Goal: Task Accomplishment & Management: Complete application form

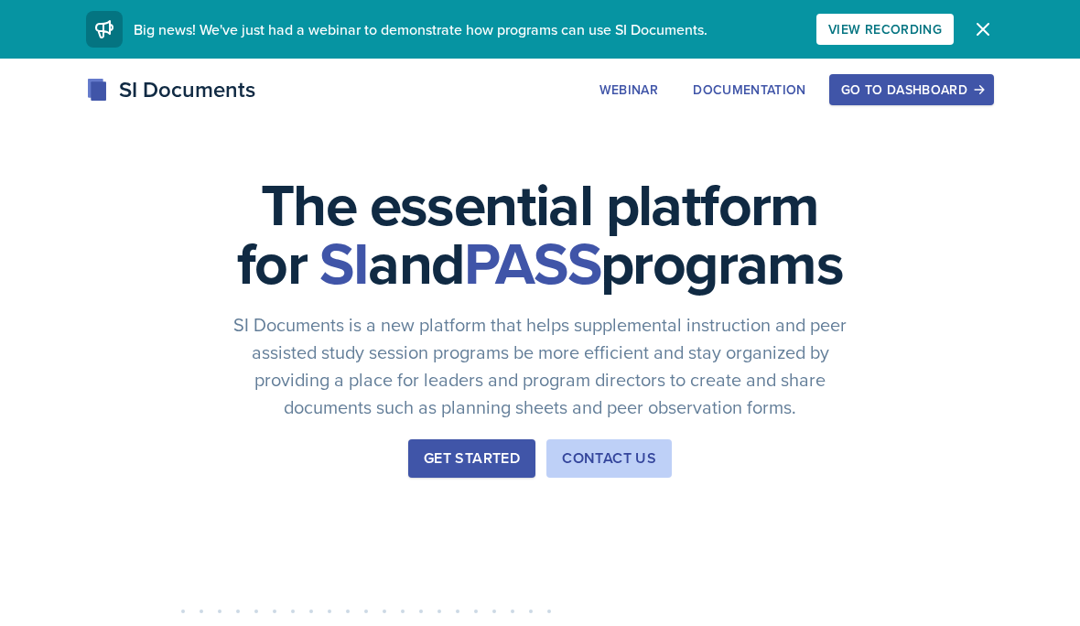
click at [892, 76] on button "Go to Dashboard" at bounding box center [911, 89] width 165 height 31
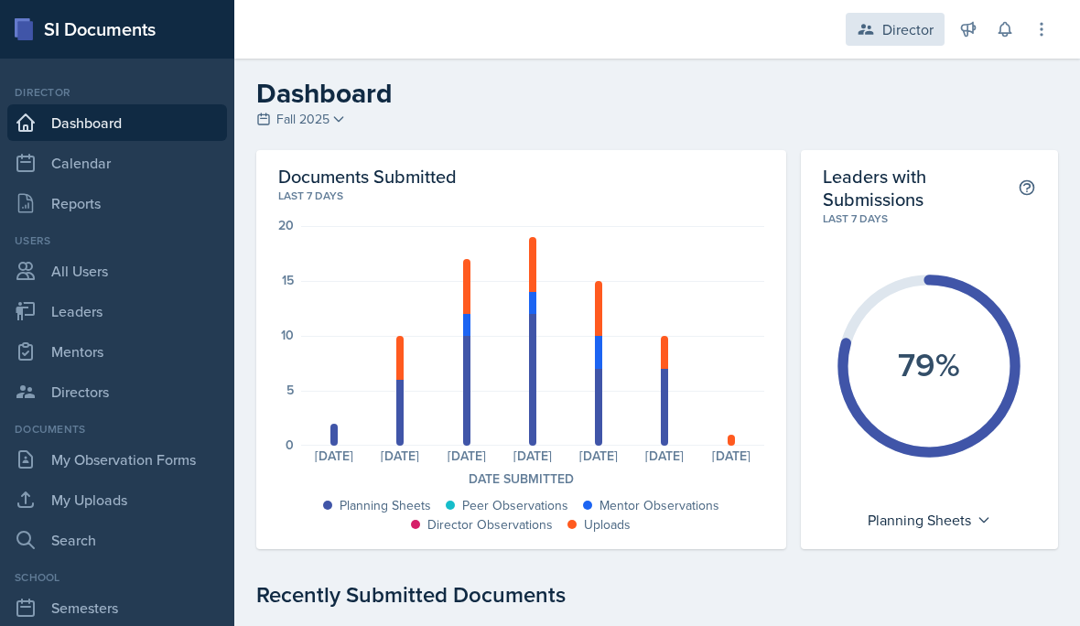
click at [913, 32] on div "Director" at bounding box center [908, 29] width 51 height 22
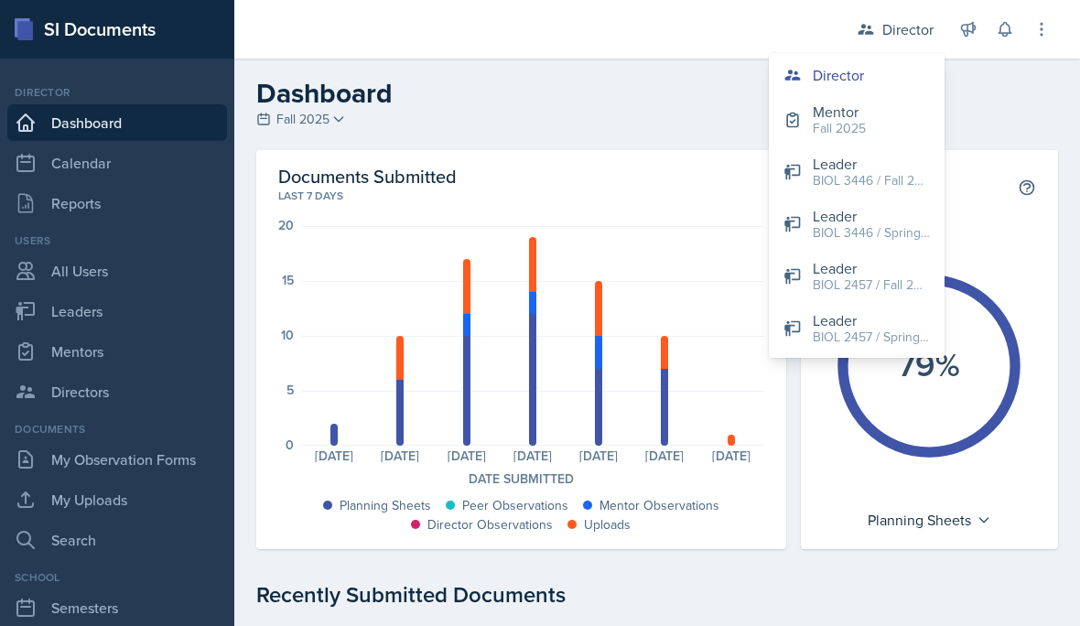
click at [893, 126] on button "Mentor Fall 2025" at bounding box center [857, 119] width 176 height 52
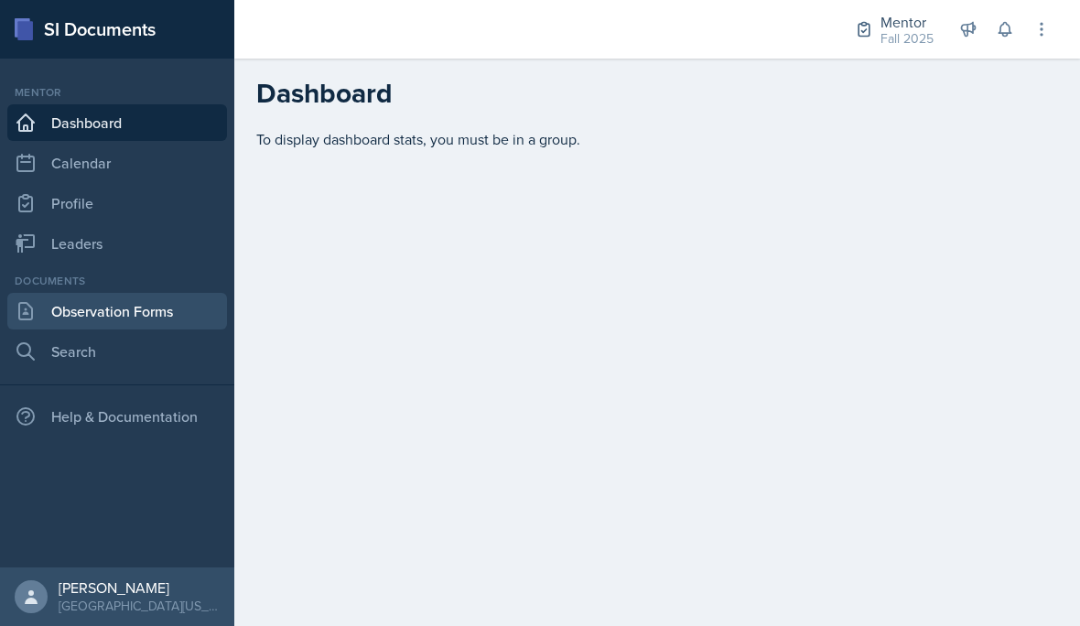
click at [103, 315] on link "Observation Forms" at bounding box center [117, 311] width 220 height 37
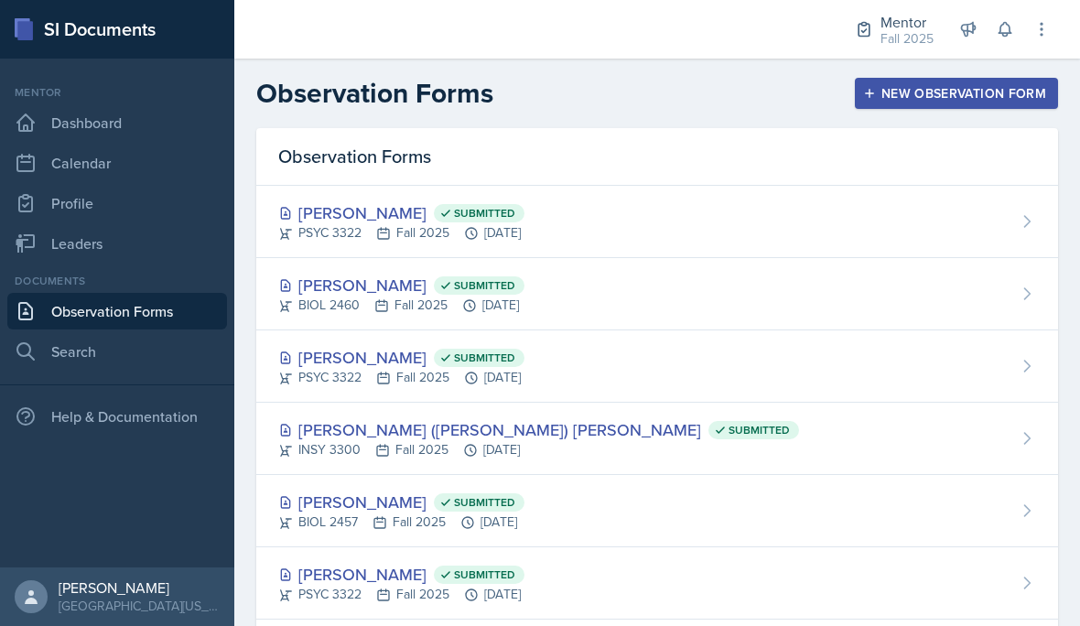
click at [915, 94] on div "New Observation Form" at bounding box center [956, 93] width 179 height 15
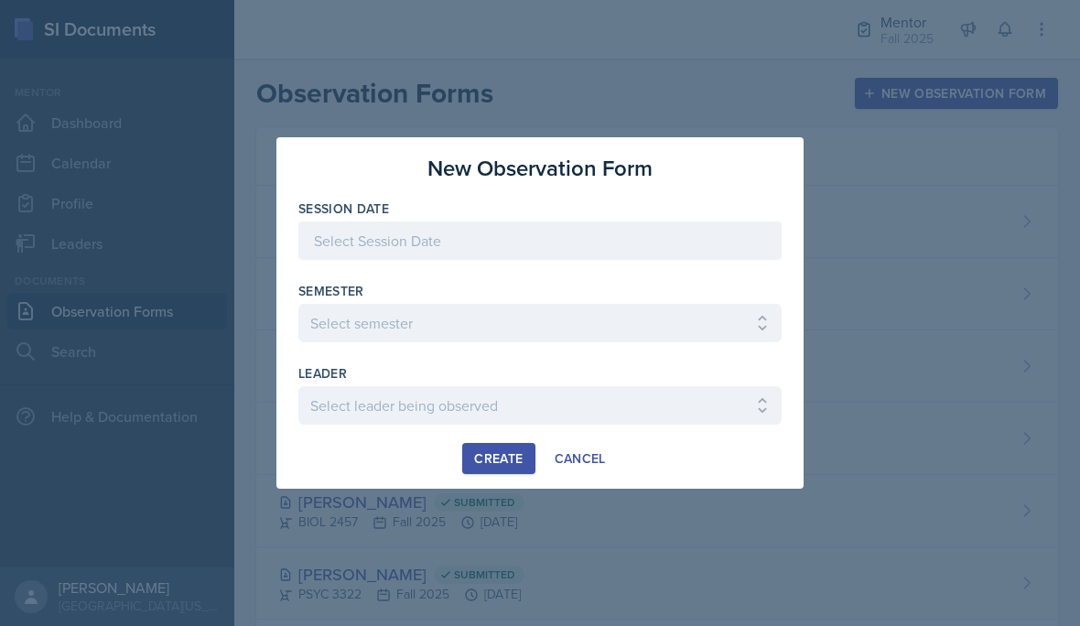
click at [595, 236] on div at bounding box center [539, 241] width 483 height 38
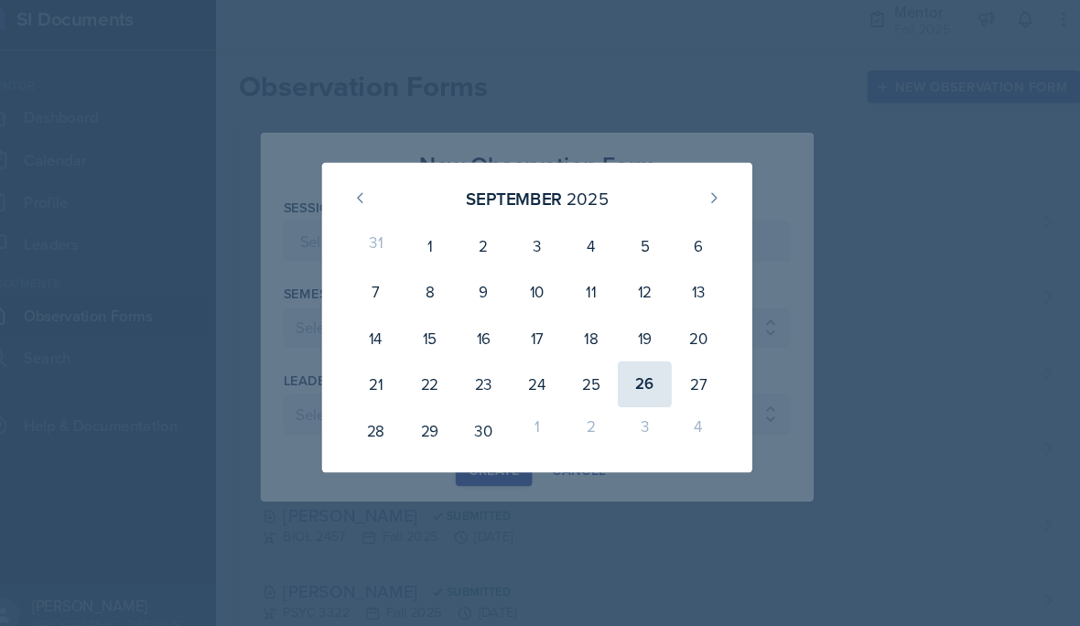
click at [621, 373] on div "26" at bounding box center [642, 377] width 51 height 44
type input "[DATE]"
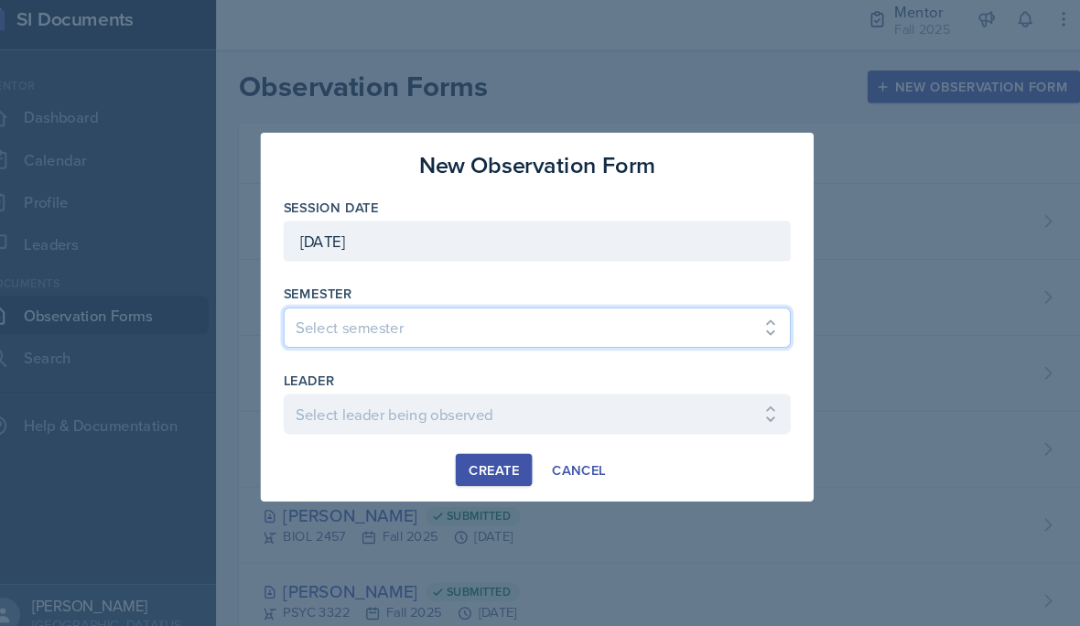
select select "a8c40de0-d7eb-4f82-90ee-ac0c6ce45f71"
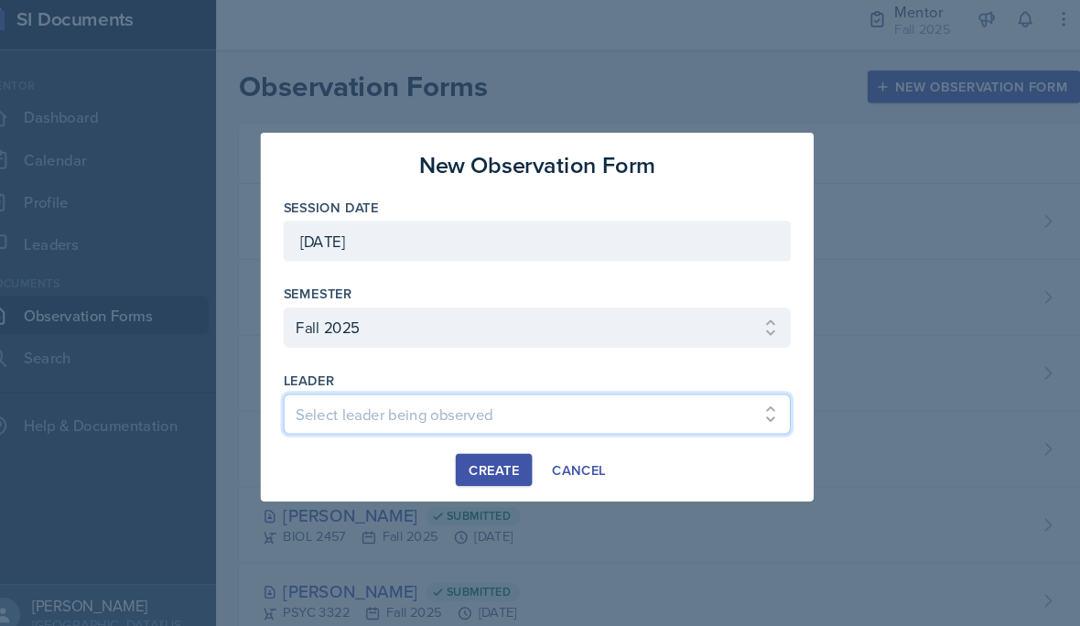
select select "66d4bb2c-218b-48ab-b98e-8278e9654034"
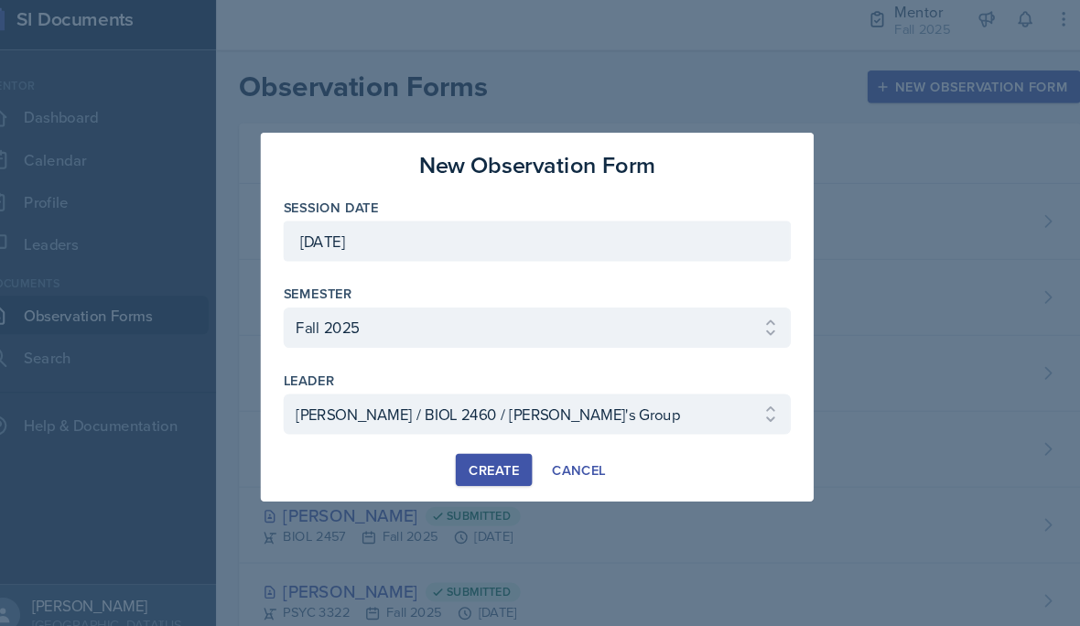
click at [474, 454] on div "Create" at bounding box center [498, 458] width 49 height 15
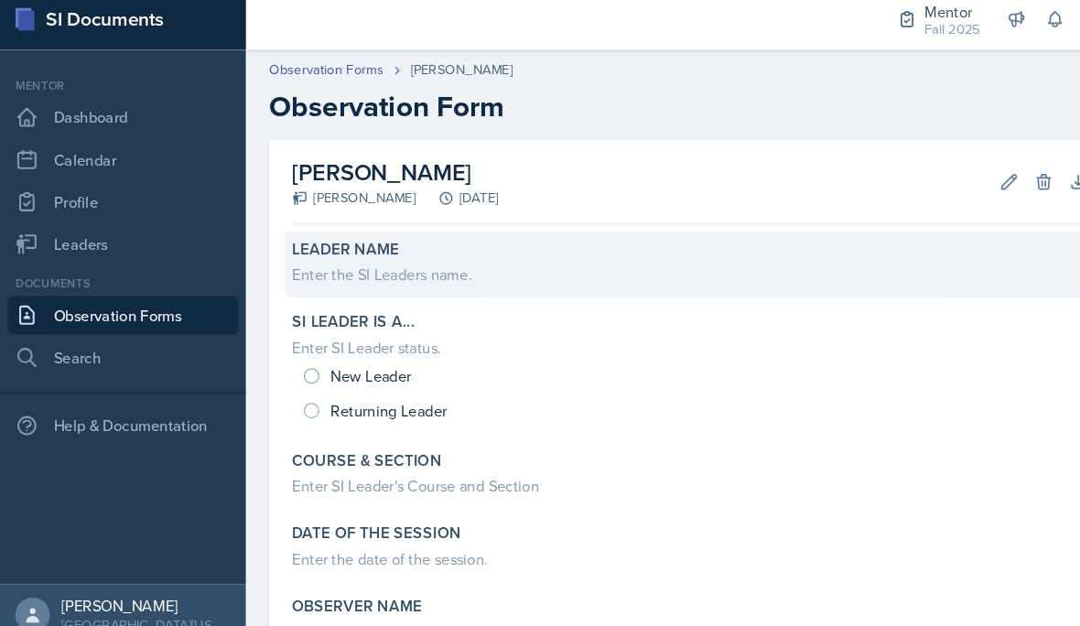
click at [391, 261] on div "Enter the SI Leaders name." at bounding box center [657, 272] width 758 height 22
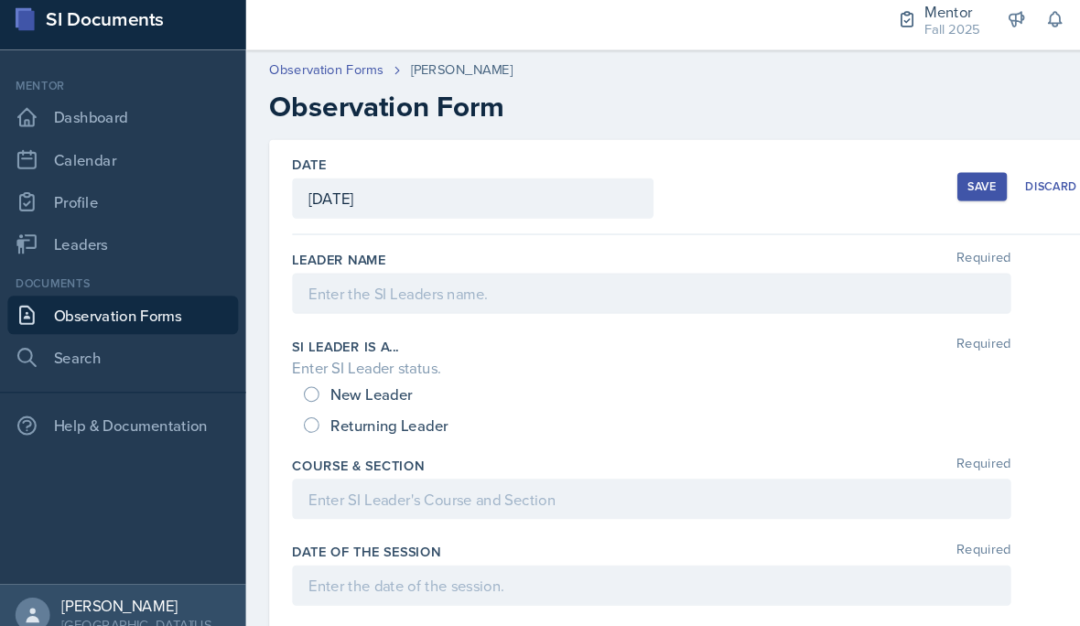
click at [397, 294] on div at bounding box center [620, 290] width 685 height 38
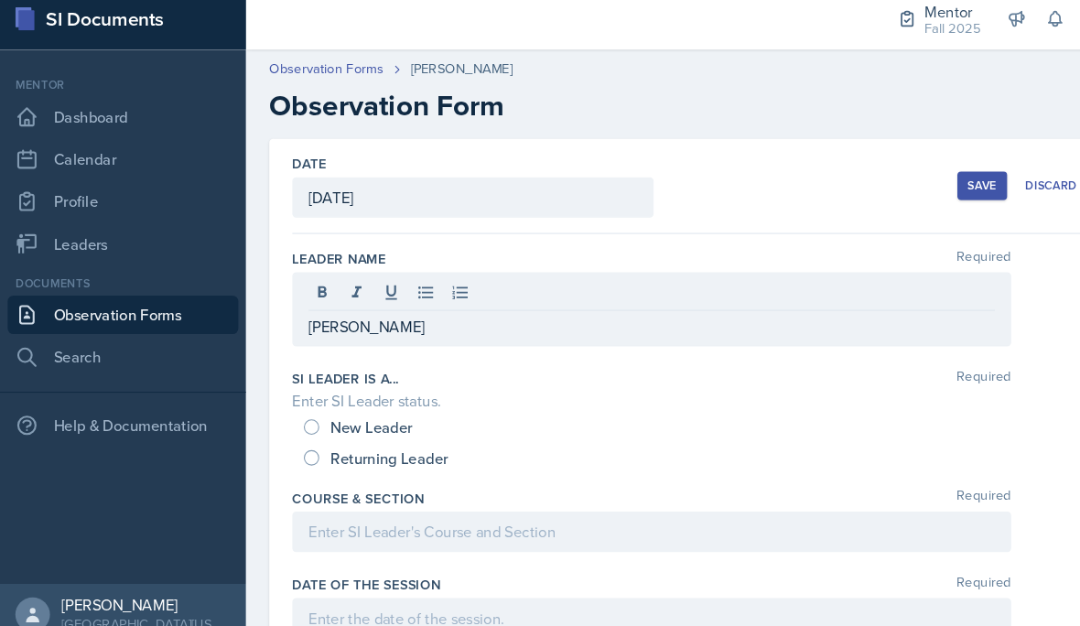
click at [334, 409] on span "New Leader" at bounding box center [354, 418] width 78 height 18
click at [304, 411] on input "New Leader" at bounding box center [296, 418] width 15 height 15
radio input "true"
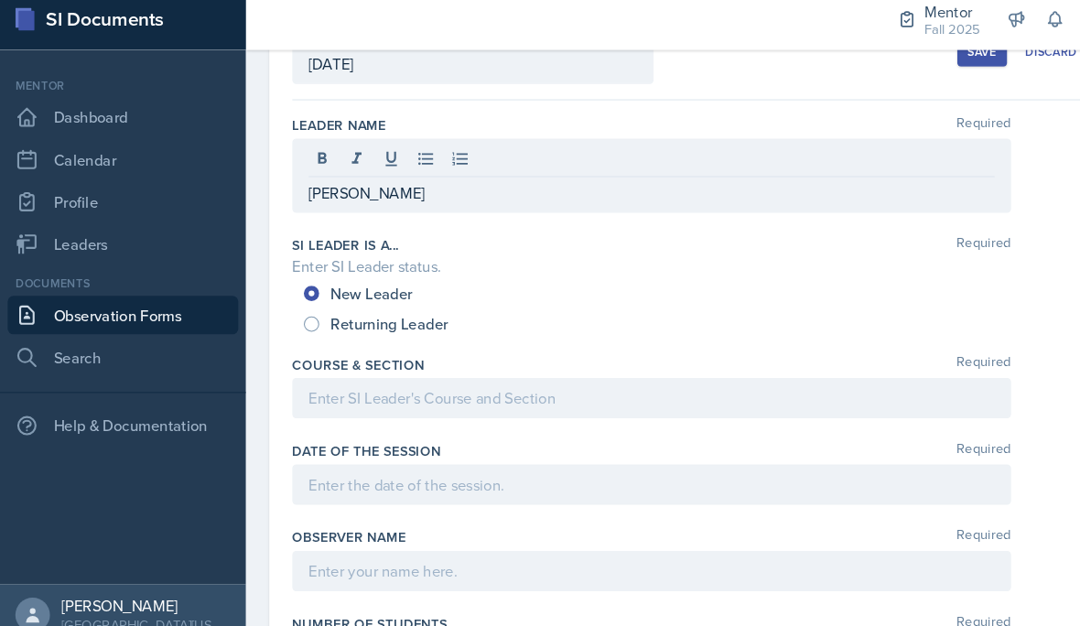
scroll to position [129, 0]
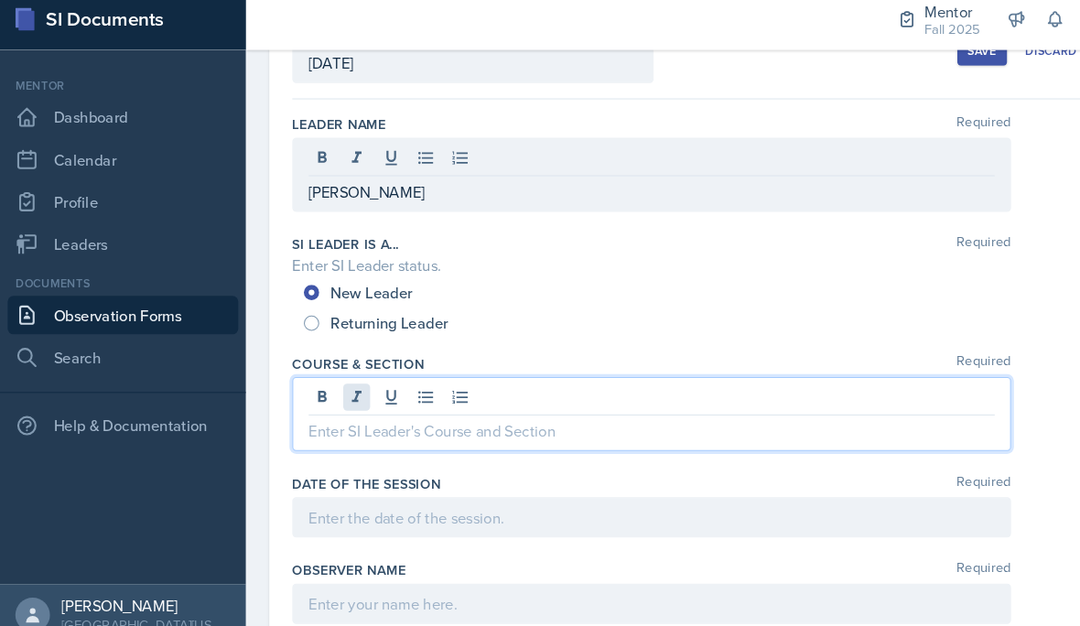
click at [345, 378] on div at bounding box center [620, 405] width 685 height 70
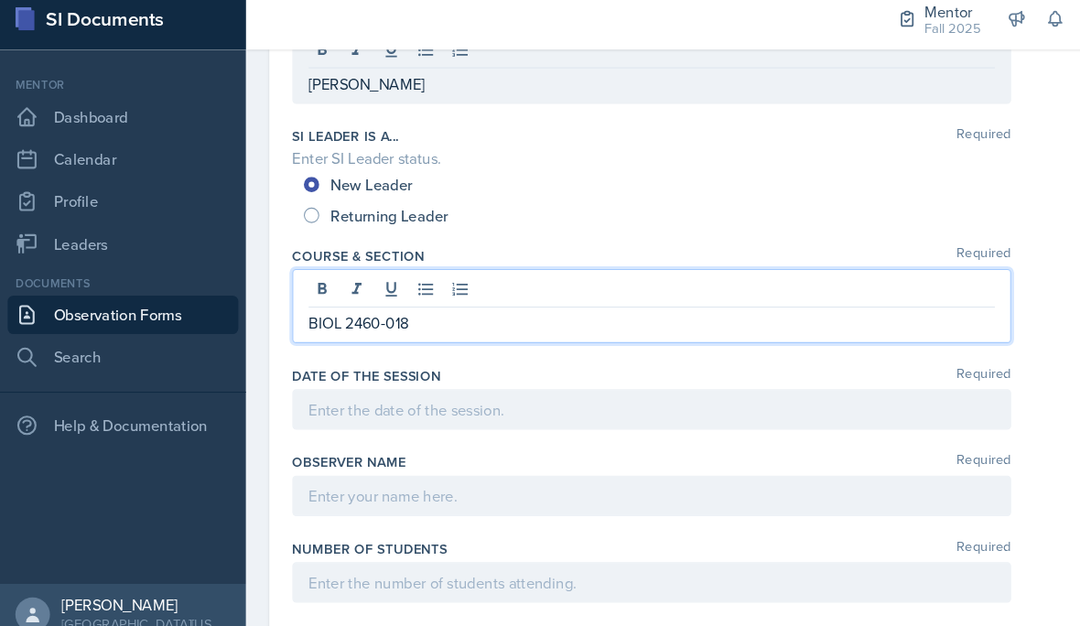
scroll to position [233, 0]
click at [406, 390] on div at bounding box center [620, 400] width 685 height 38
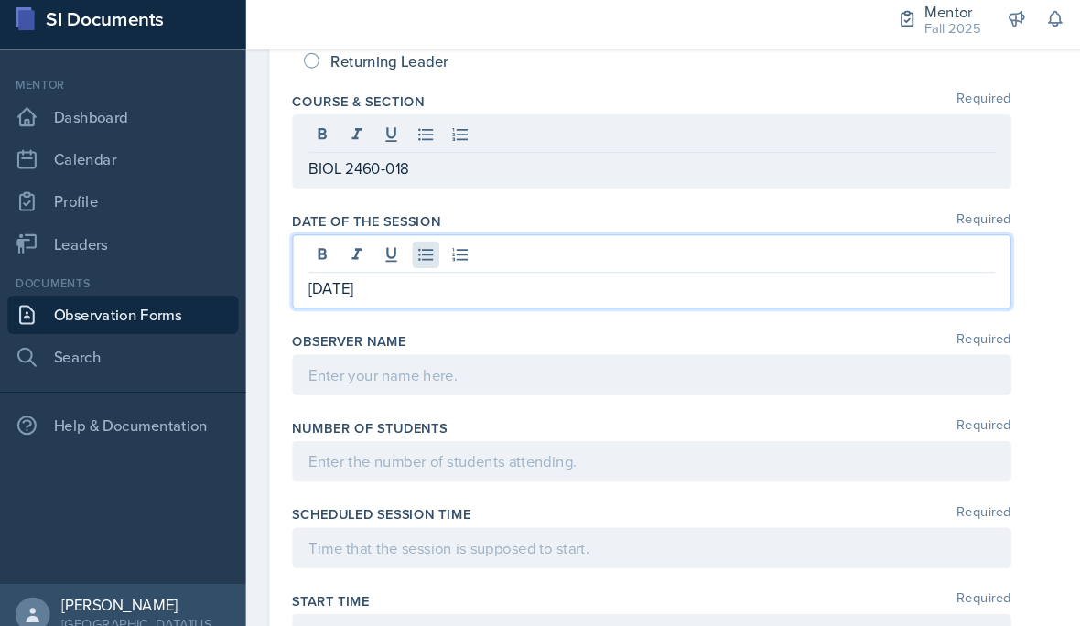
scroll to position [409, 0]
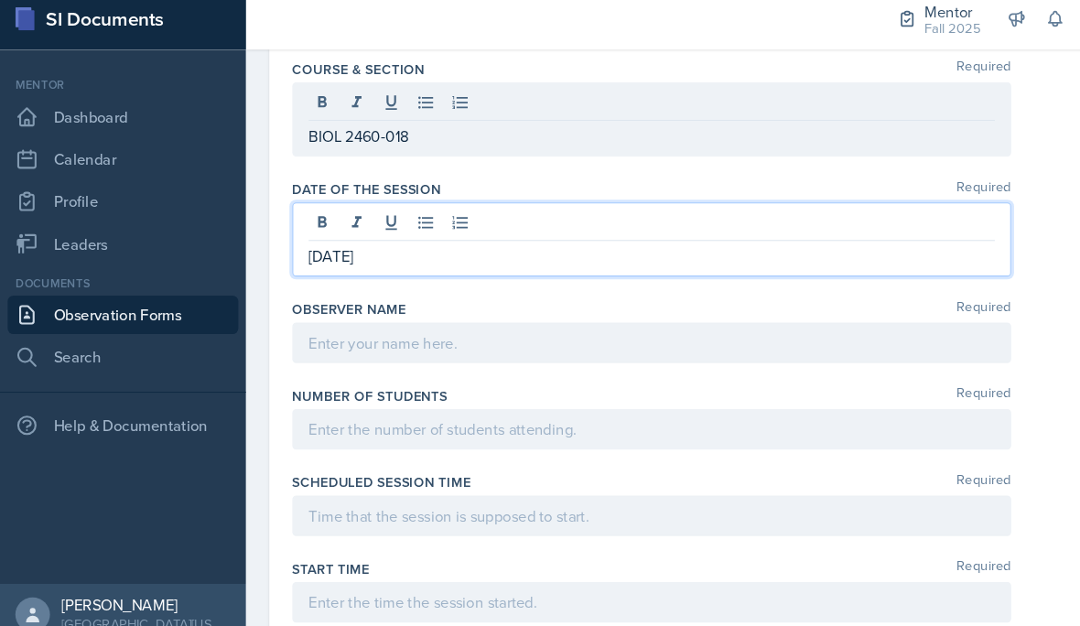
click at [460, 340] on div at bounding box center [620, 338] width 685 height 38
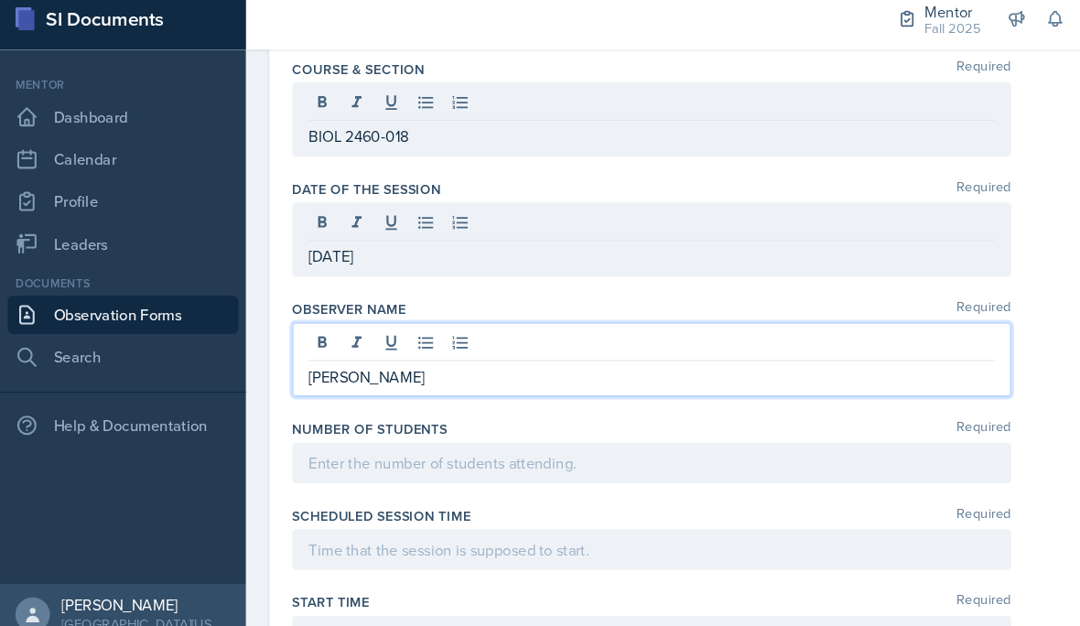
click at [482, 439] on div at bounding box center [620, 452] width 685 height 38
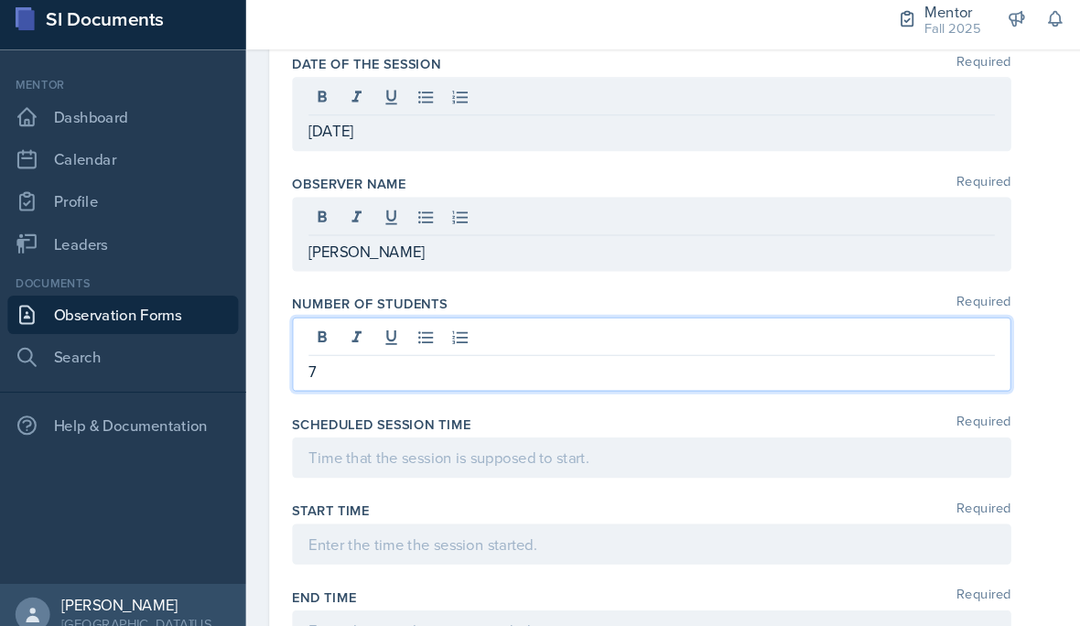
scroll to position [533, 0]
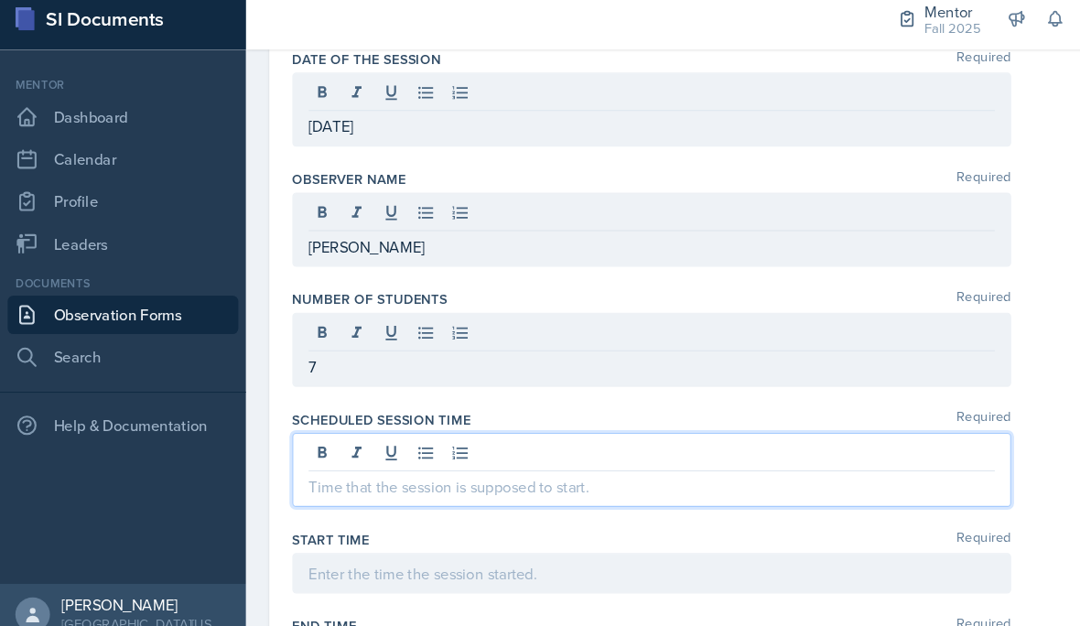
click at [393, 440] on div at bounding box center [620, 459] width 685 height 70
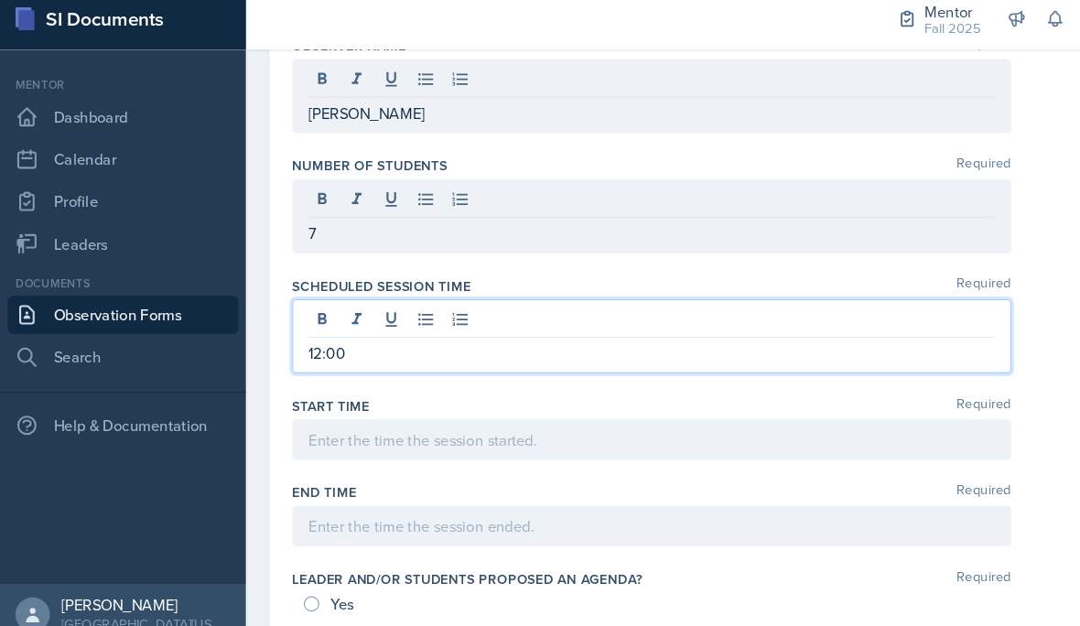
scroll to position [663, 0]
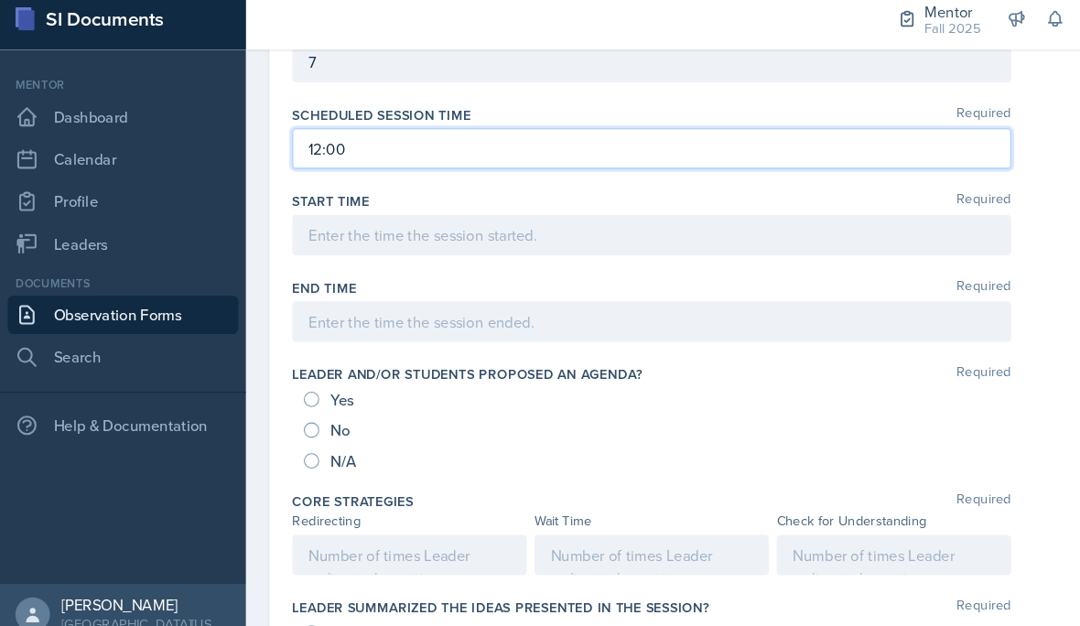
click at [547, 436] on div "N/A" at bounding box center [657, 450] width 736 height 29
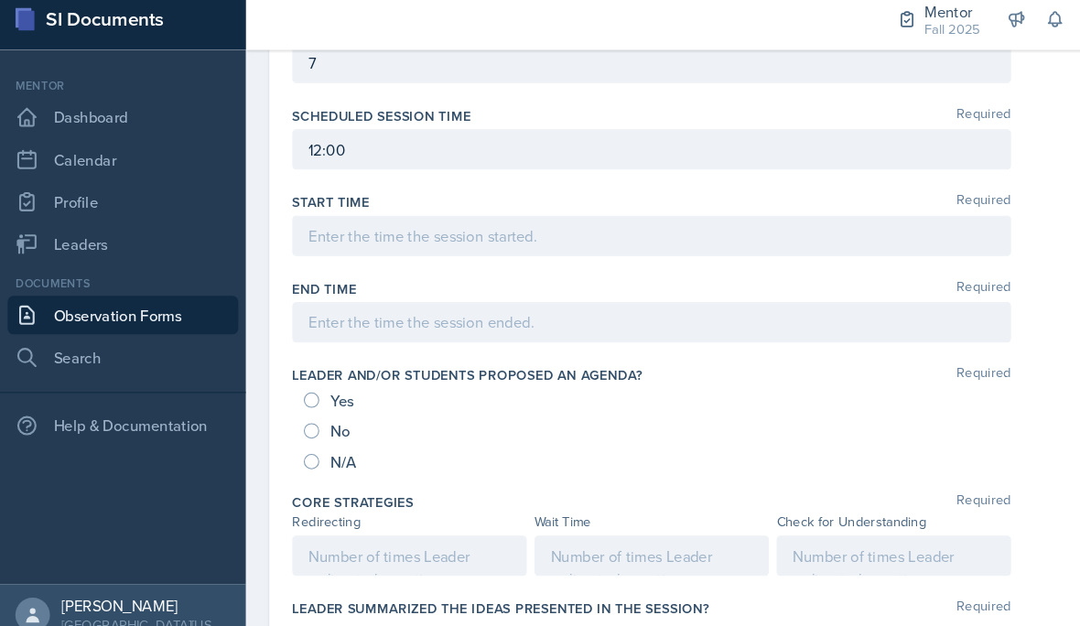
click at [540, 229] on div at bounding box center [620, 235] width 685 height 38
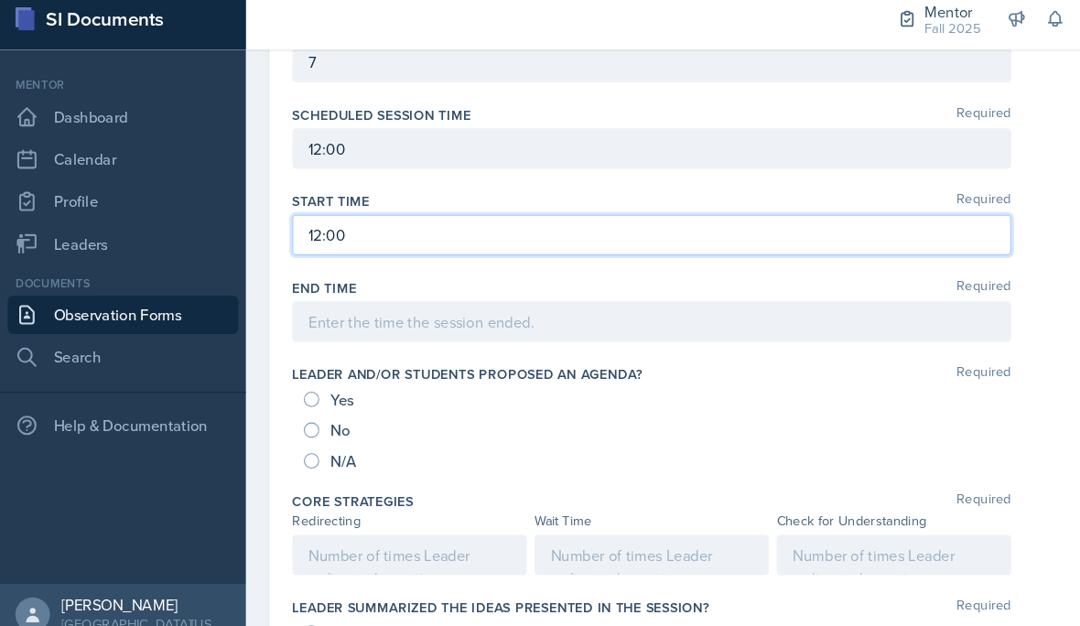
click at [494, 352] on div "Leader and/or students proposed an agenda? Required Yes No N/A" at bounding box center [657, 412] width 758 height 121
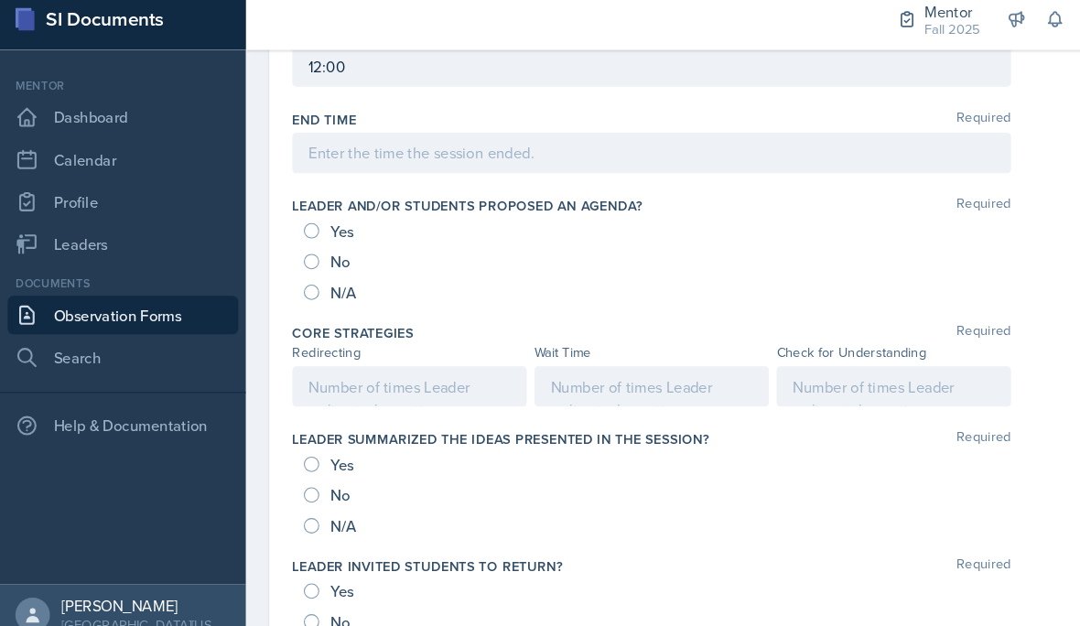
scroll to position [852, 0]
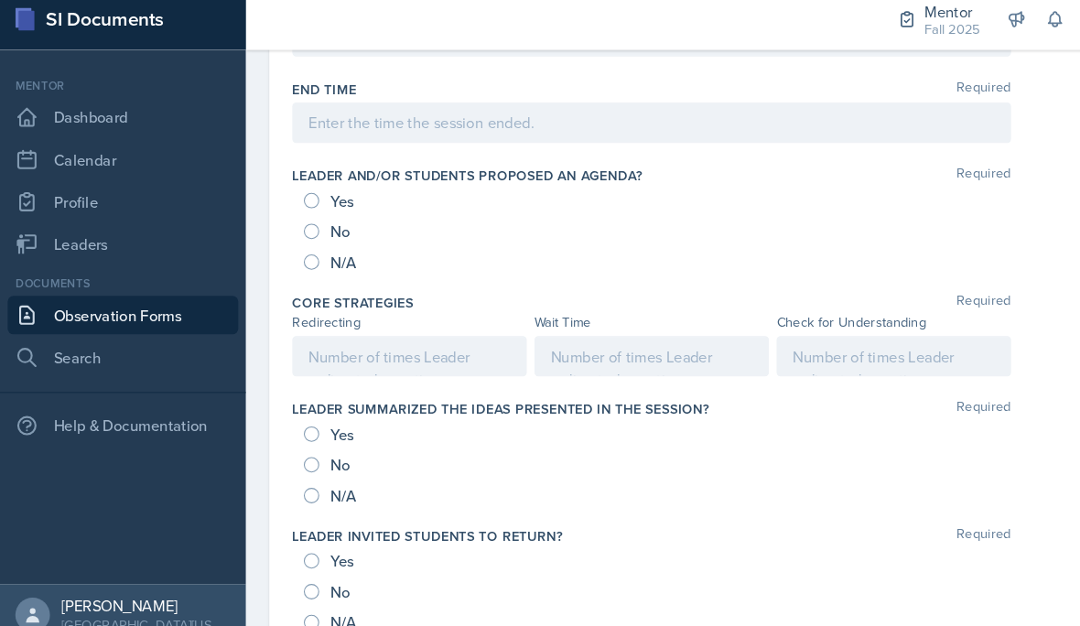
click at [307, 189] on div "Yes" at bounding box center [314, 202] width 51 height 29
click at [302, 195] on input "Yes" at bounding box center [296, 202] width 15 height 15
radio input "true"
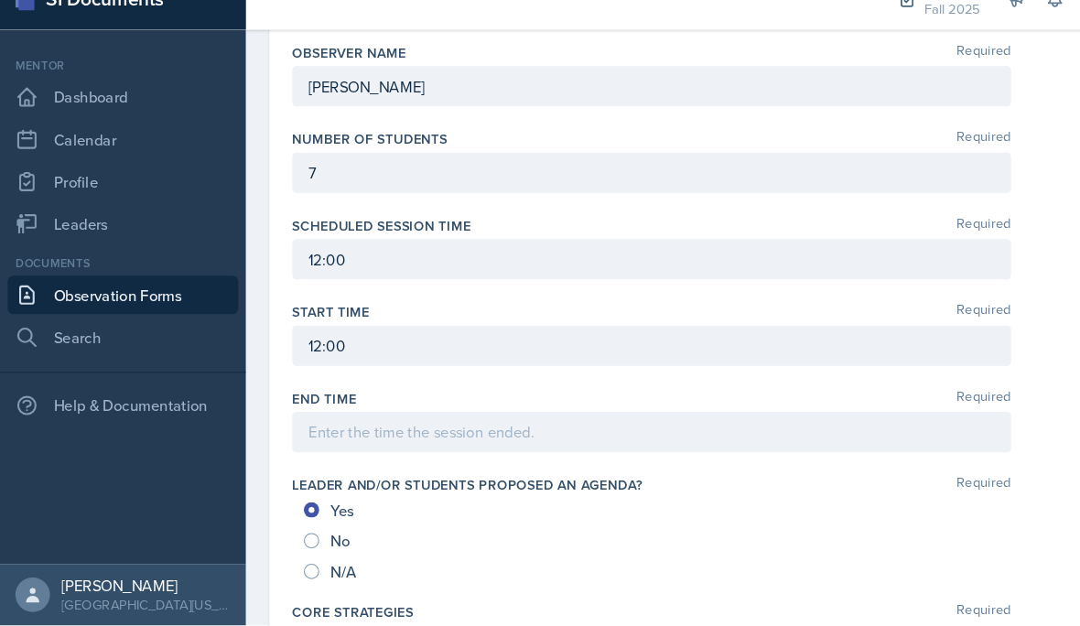
scroll to position [496, 0]
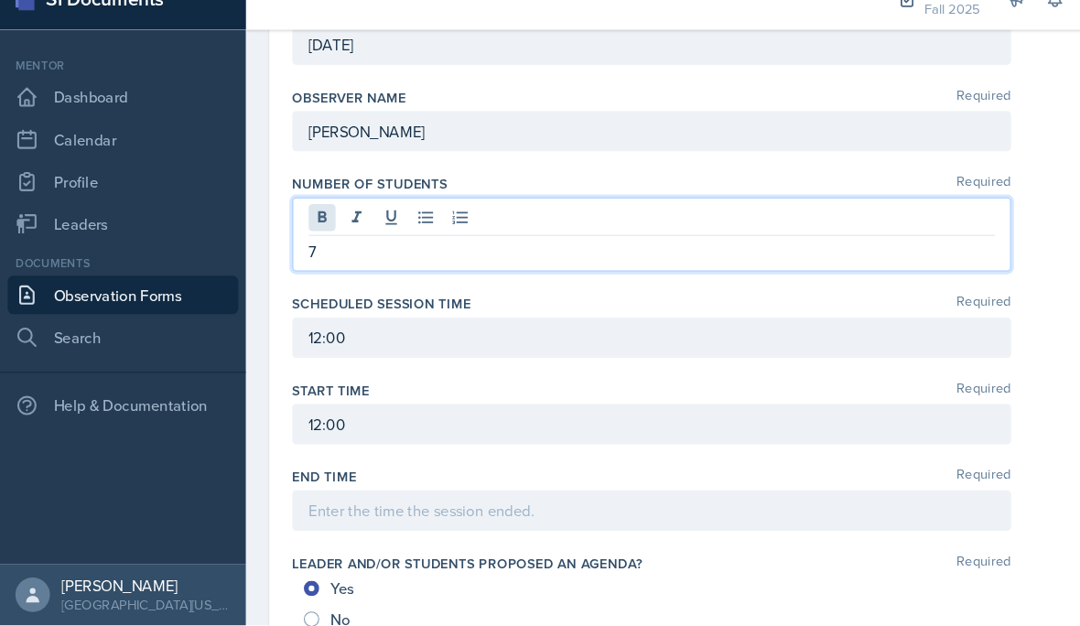
click at [310, 218] on div "7" at bounding box center [620, 253] width 685 height 70
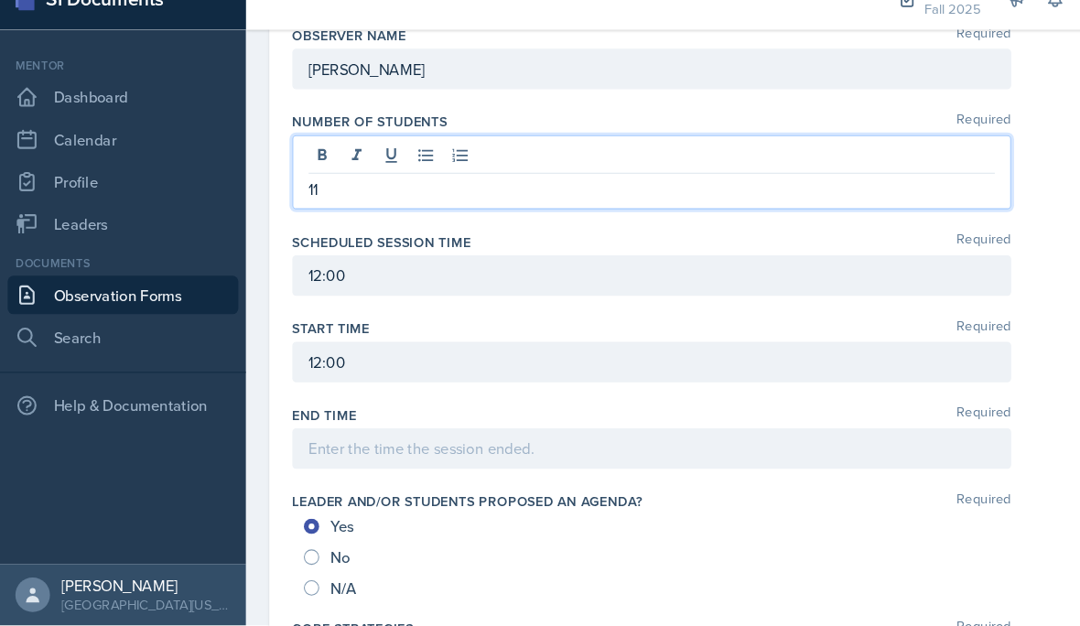
scroll to position [709, 0]
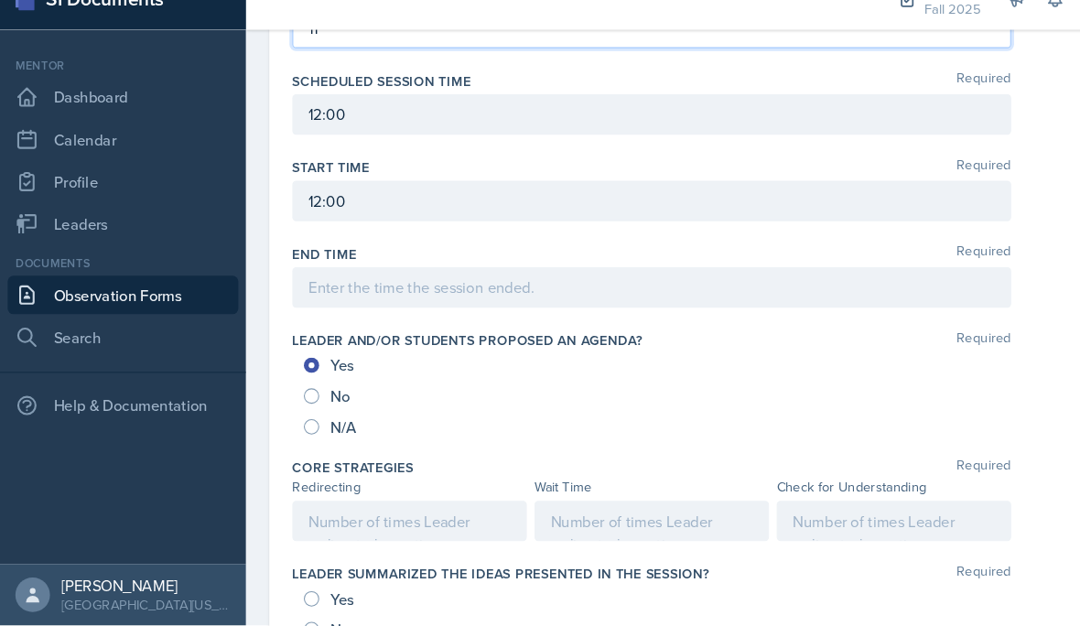
click at [389, 507] on div at bounding box center [389, 526] width 223 height 38
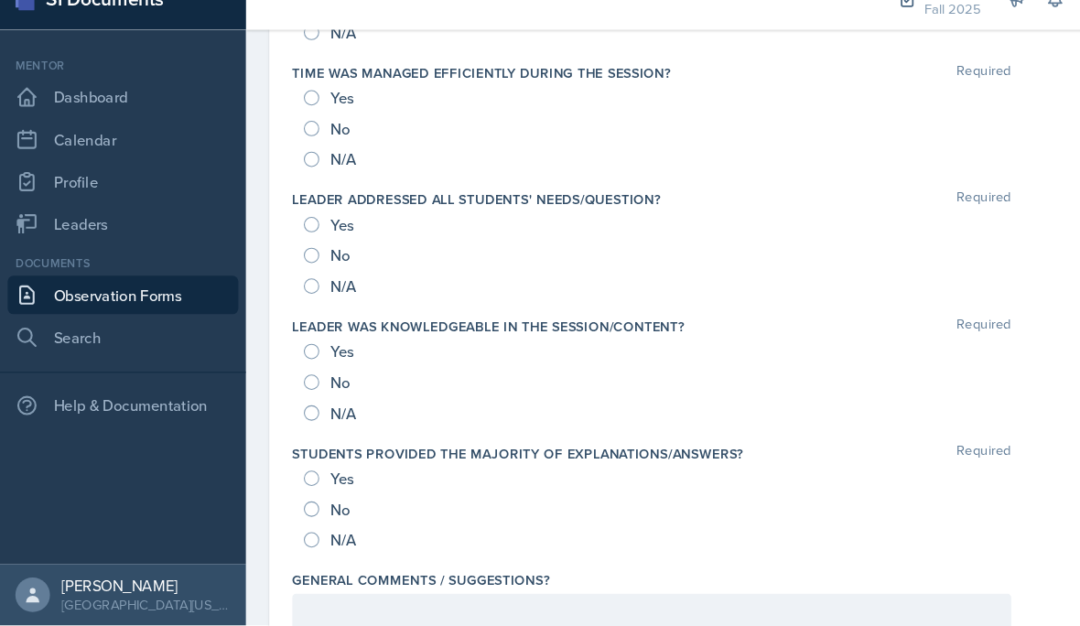
scroll to position [1910, 0]
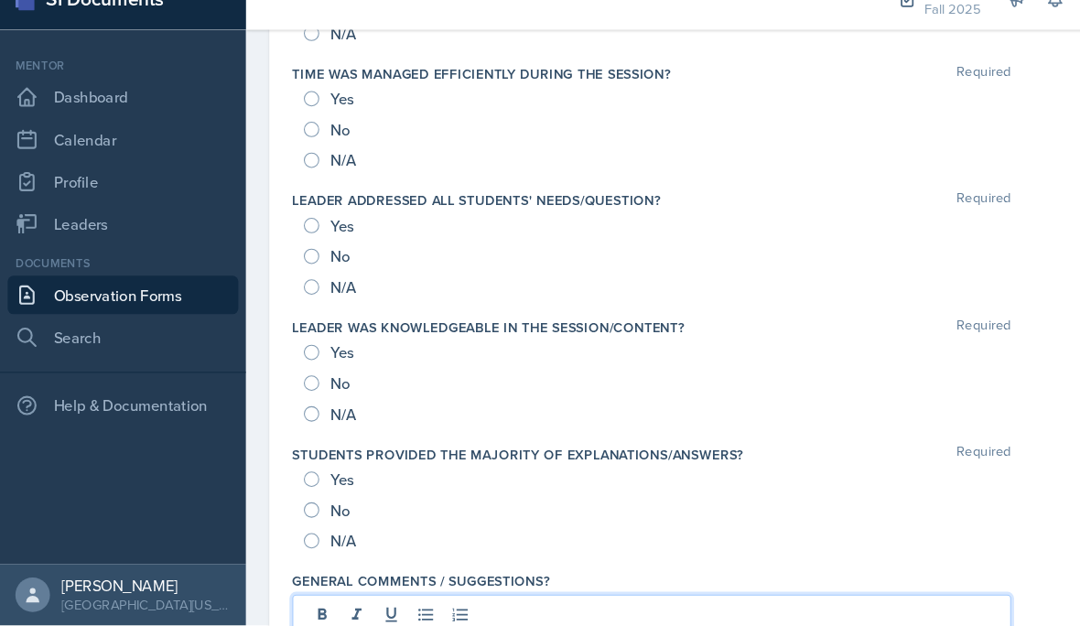
click at [557, 597] on div at bounding box center [620, 632] width 685 height 70
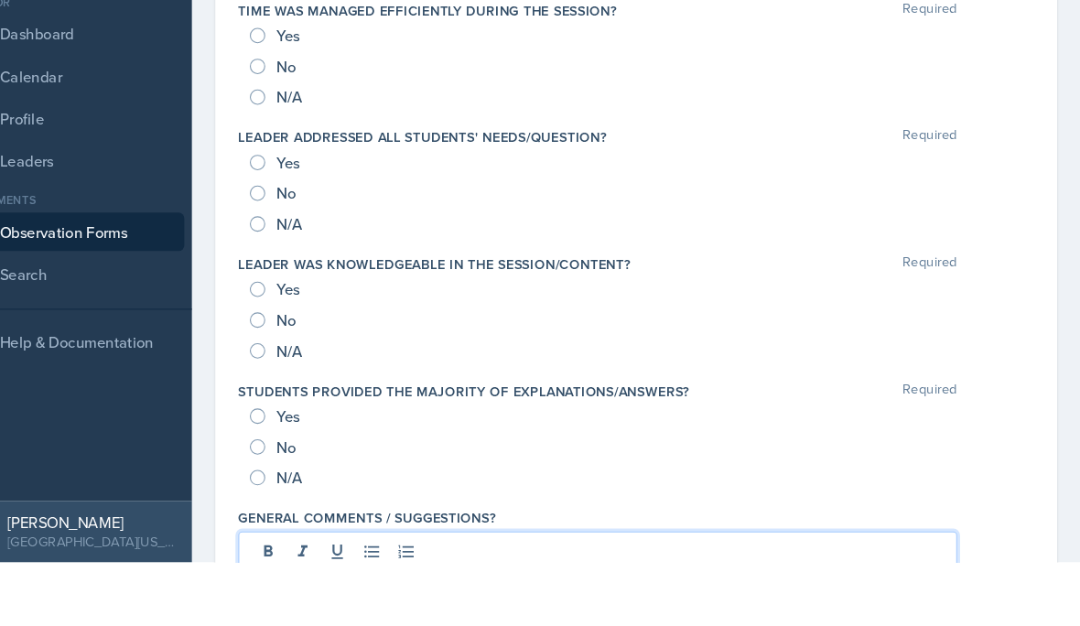
click at [289, 472] on div "Yes" at bounding box center [314, 486] width 51 height 29
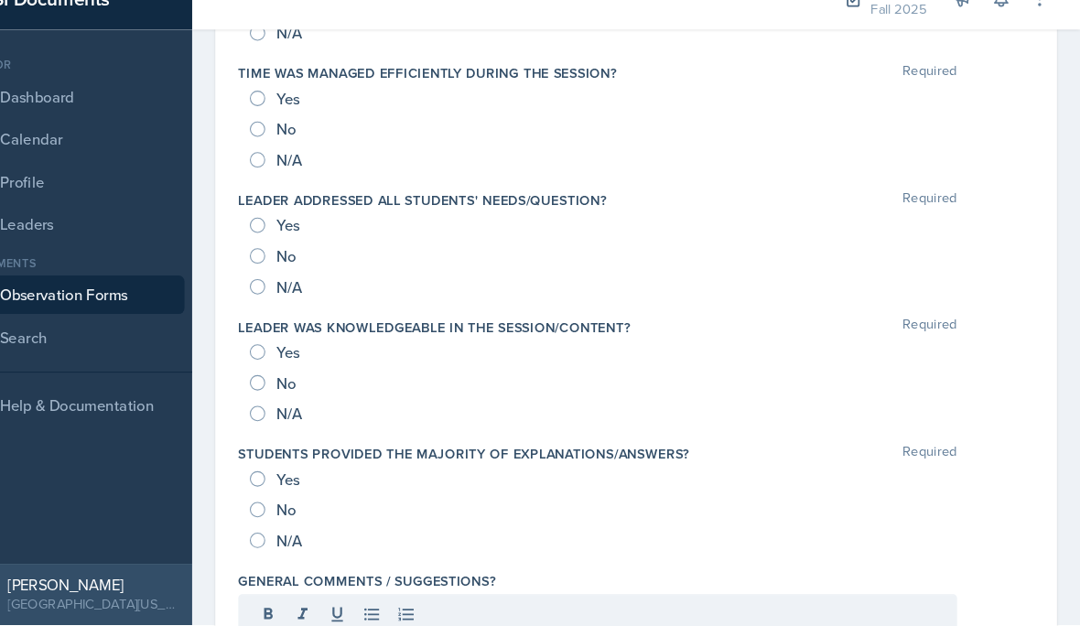
click at [289, 352] on div "Yes" at bounding box center [314, 366] width 51 height 29
click at [289, 238] on input "Yes" at bounding box center [296, 245] width 15 height 15
radio input "true"
click at [289, 359] on input "Yes" at bounding box center [296, 366] width 15 height 15
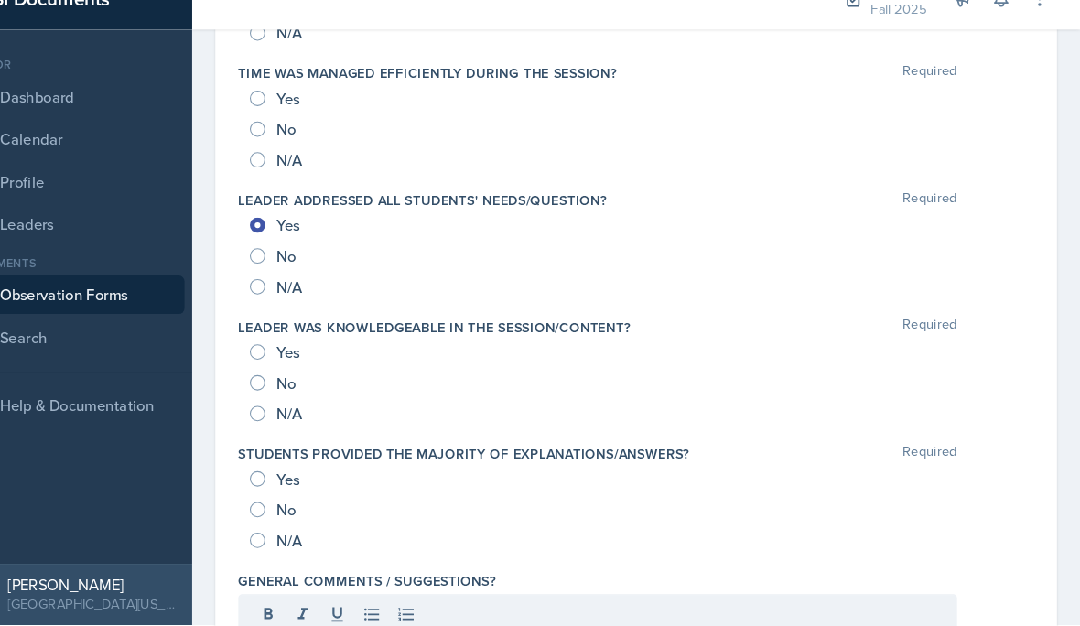
radio input "true"
click at [289, 480] on input "Yes" at bounding box center [296, 487] width 15 height 15
radio input "true"
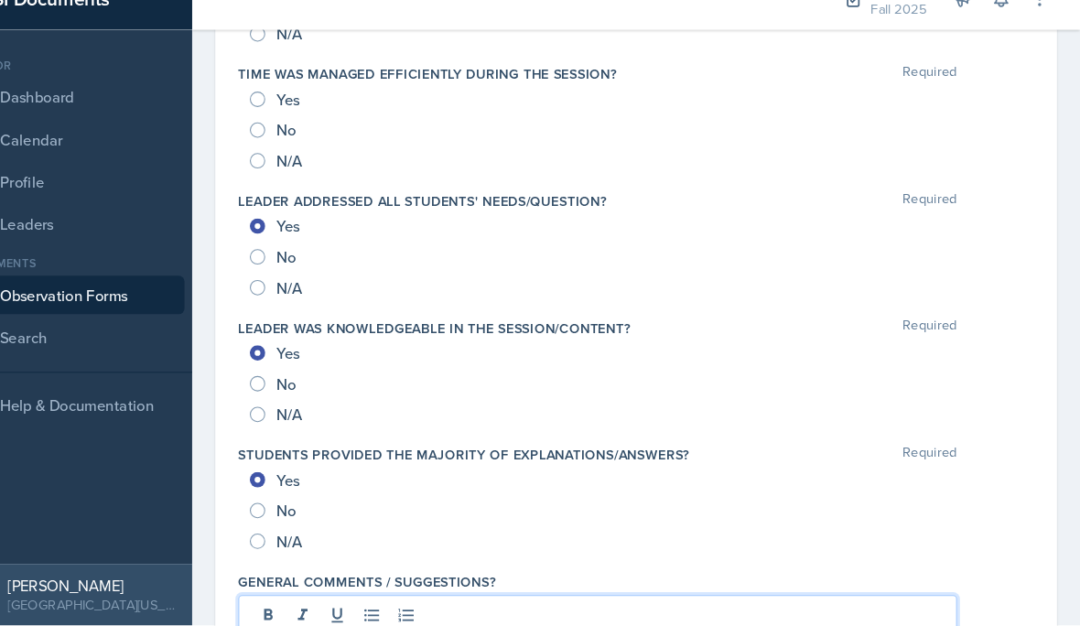
drag, startPoint x: 797, startPoint y: 539, endPoint x: 796, endPoint y: 600, distance: 60.4
click at [796, 539] on html "SI Documents Mentor Dashboard Calendar Profile Leaders Documents Observation Fo…" at bounding box center [540, 313] width 1080 height 626
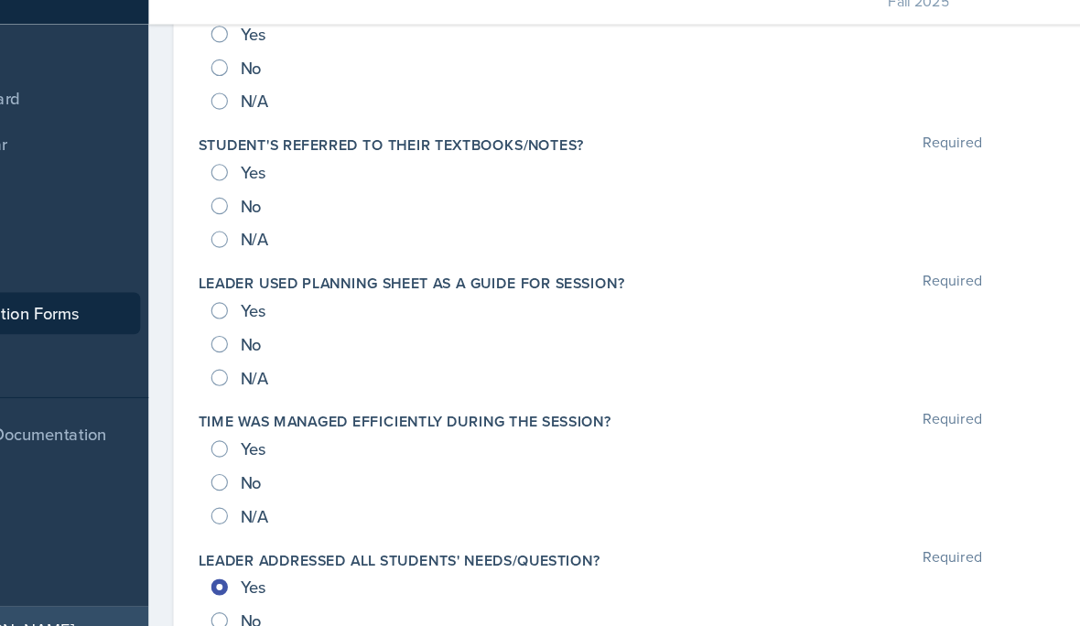
scroll to position [1560, 0]
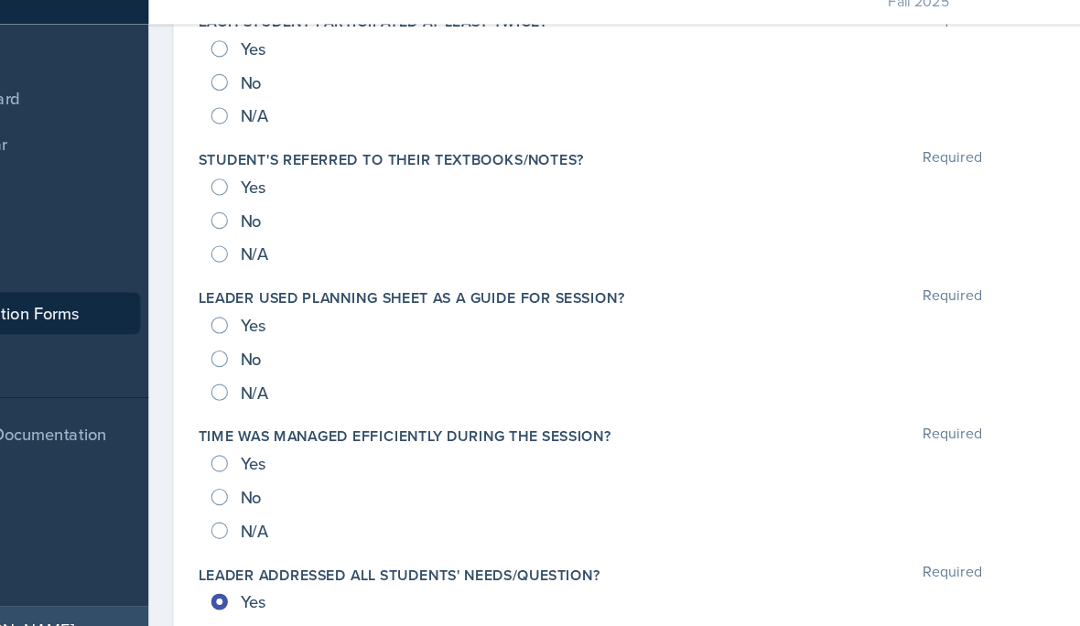
click at [289, 435] on input "Yes" at bounding box center [296, 442] width 15 height 15
radio input "true"
click at [315, 312] on span "Yes" at bounding box center [326, 321] width 22 height 18
click at [289, 314] on input "Yes" at bounding box center [296, 321] width 15 height 15
radio input "true"
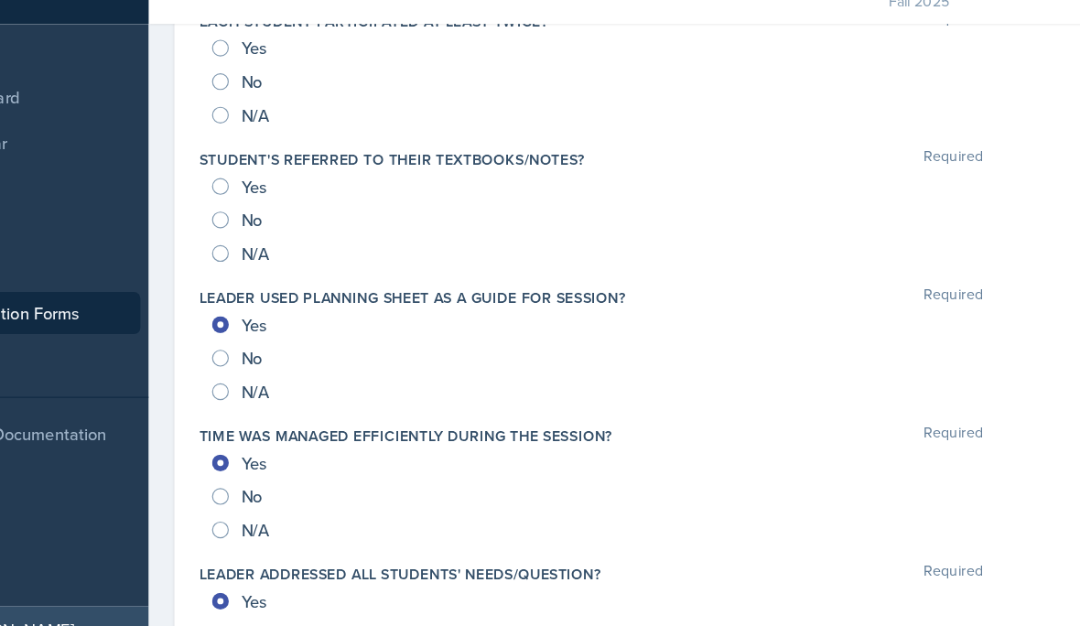
click at [289, 193] on input "Yes" at bounding box center [296, 200] width 15 height 15
radio input "true"
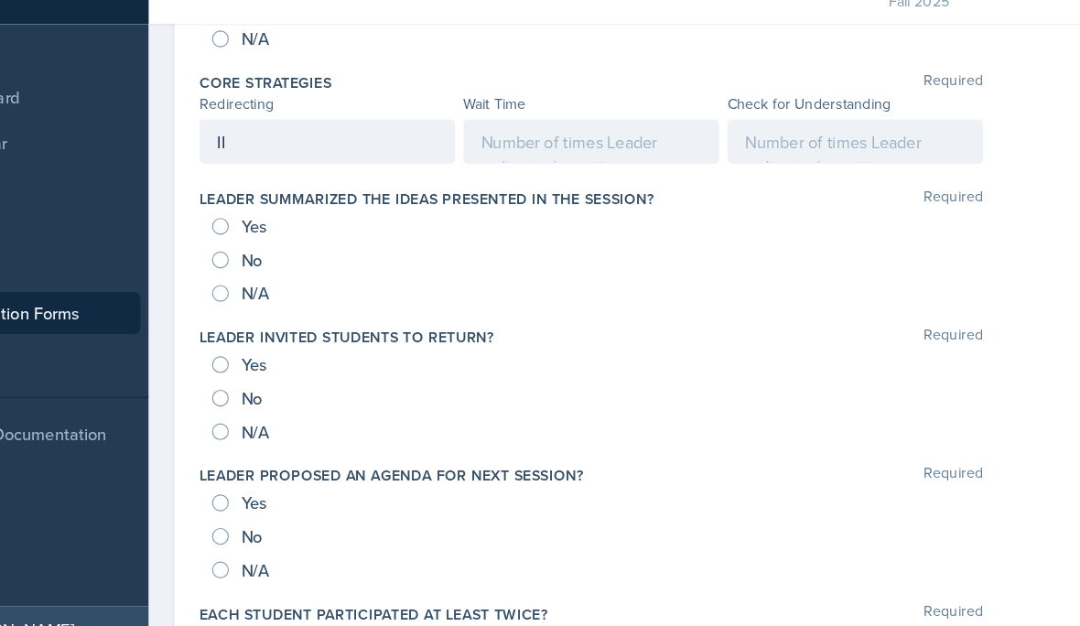
scroll to position [1047, 0]
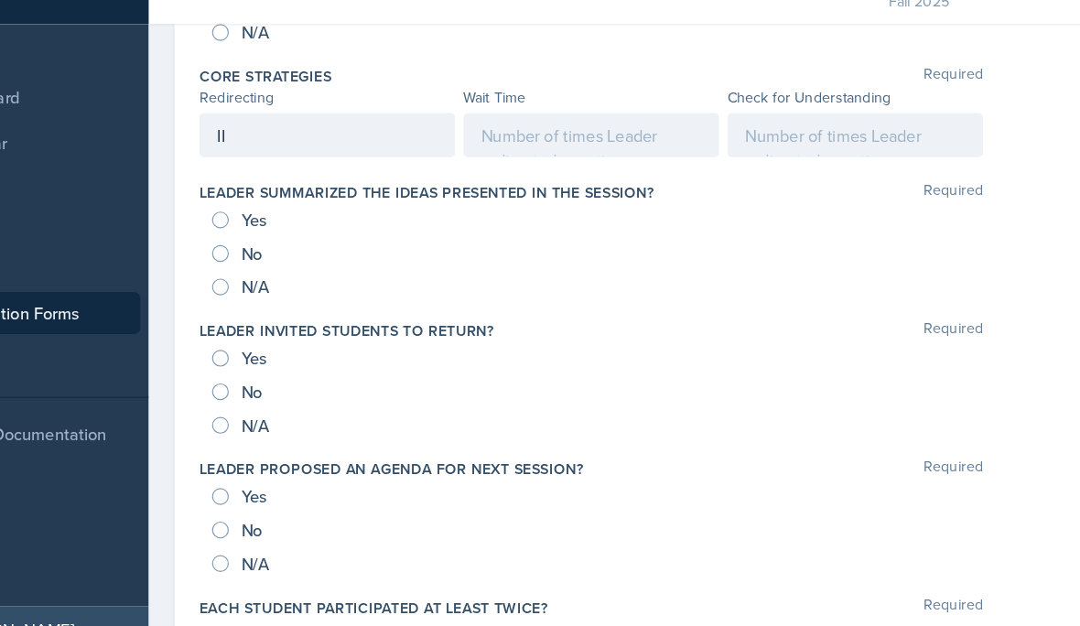
click at [289, 578] on div "Yes" at bounding box center [314, 592] width 51 height 29
click at [289, 585] on input "Yes" at bounding box center [296, 592] width 15 height 15
radio input "true"
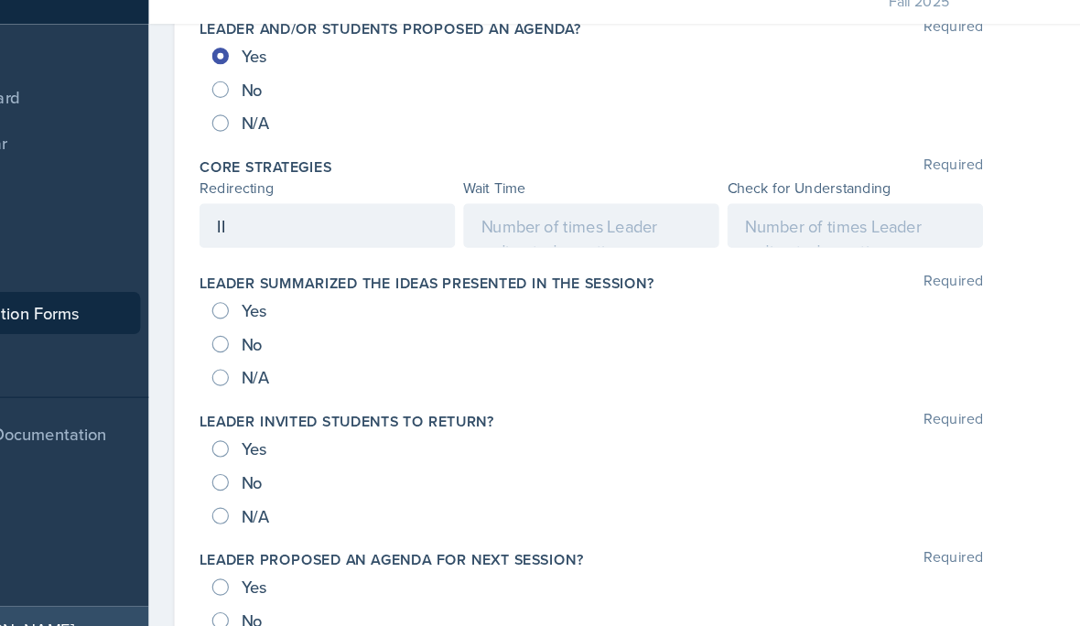
scroll to position [946, 0]
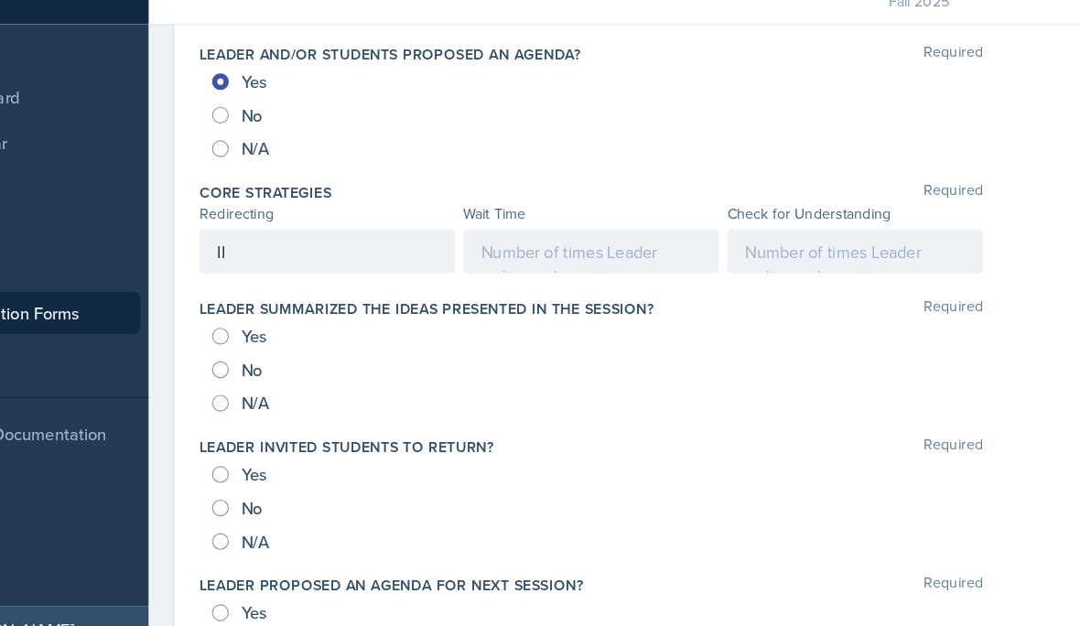
click at [587, 238] on div at bounding box center [620, 257] width 223 height 38
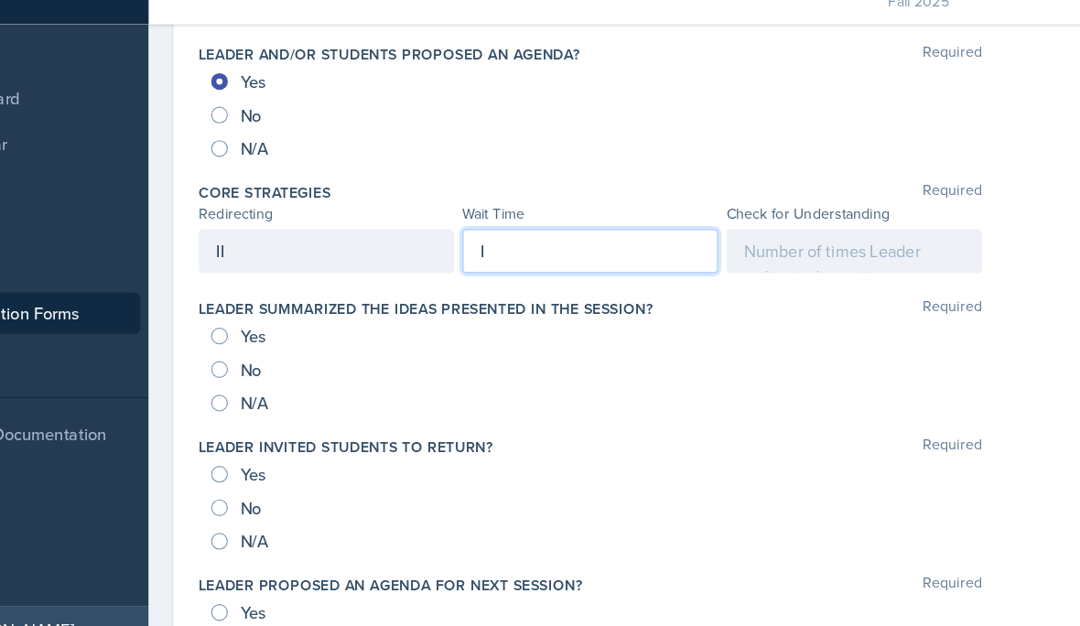
click at [740, 238] on div at bounding box center [851, 257] width 223 height 38
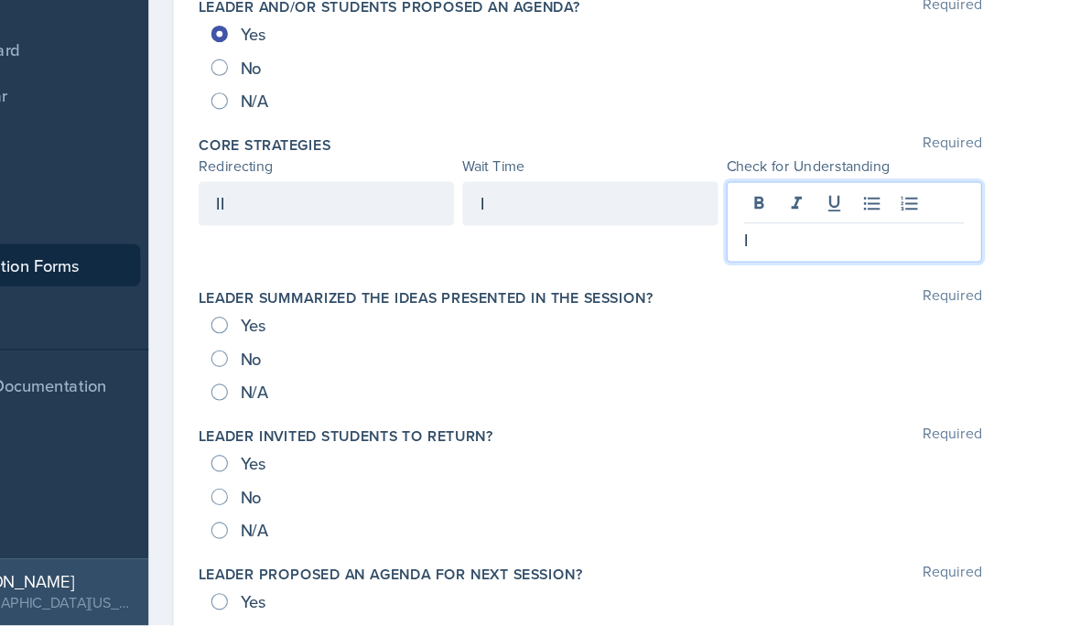
scroll to position [81, 0]
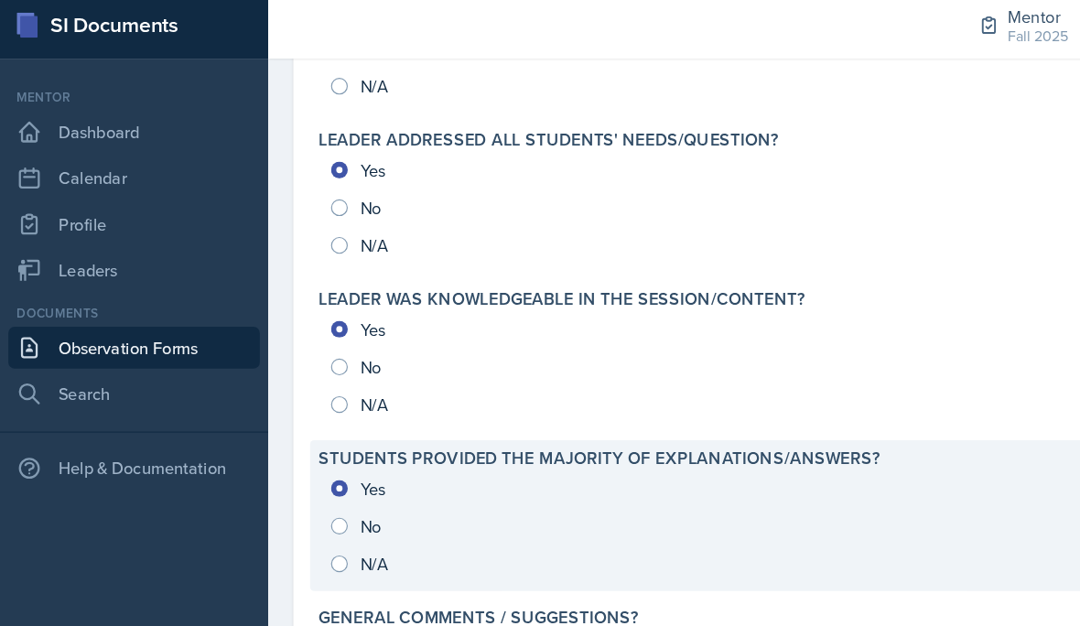
scroll to position [82, 0]
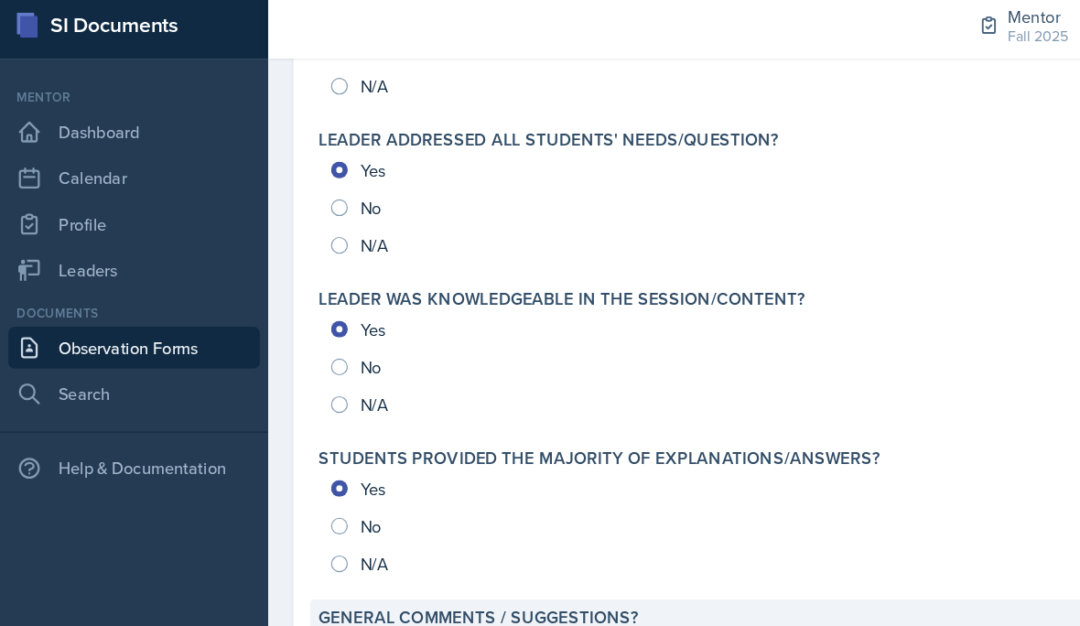
click at [547, 560] on p "Good job wearing your name tag and using wait time and redirection! I like the …" at bounding box center [657, 571] width 758 height 22
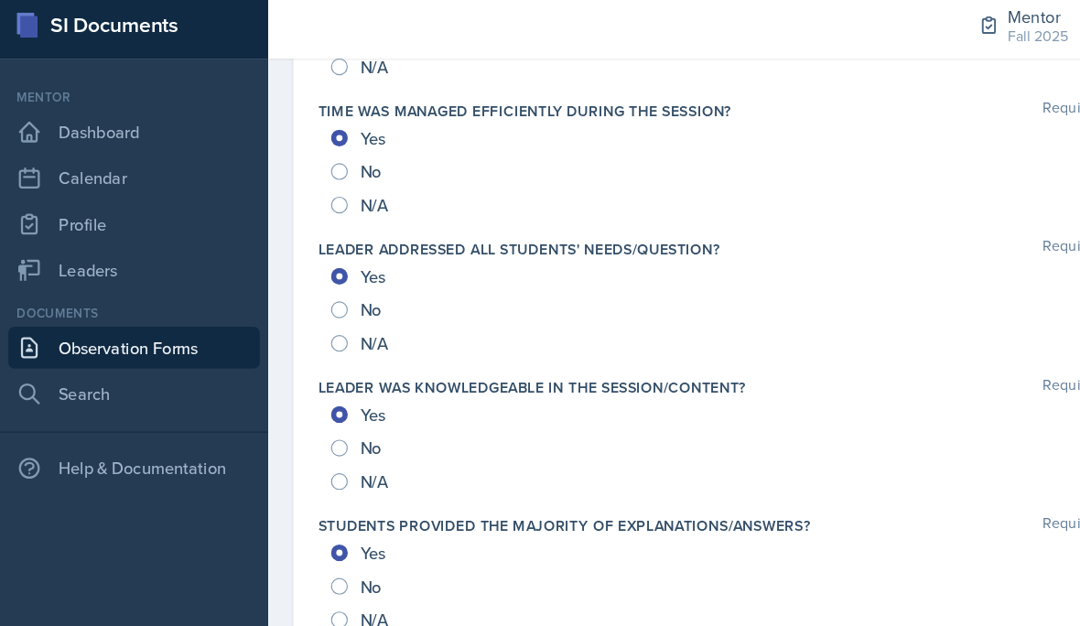
scroll to position [1873, 0]
click at [704, 610] on p "Good job wearing your name tag and using wait time and redirection! I like the …" at bounding box center [621, 632] width 654 height 44
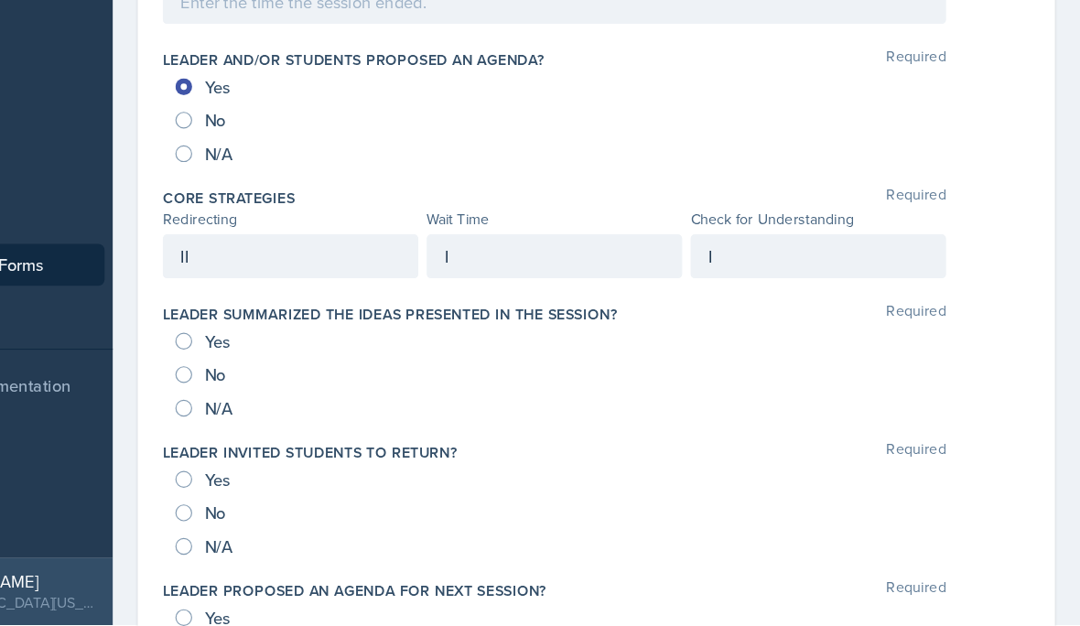
scroll to position [896, 0]
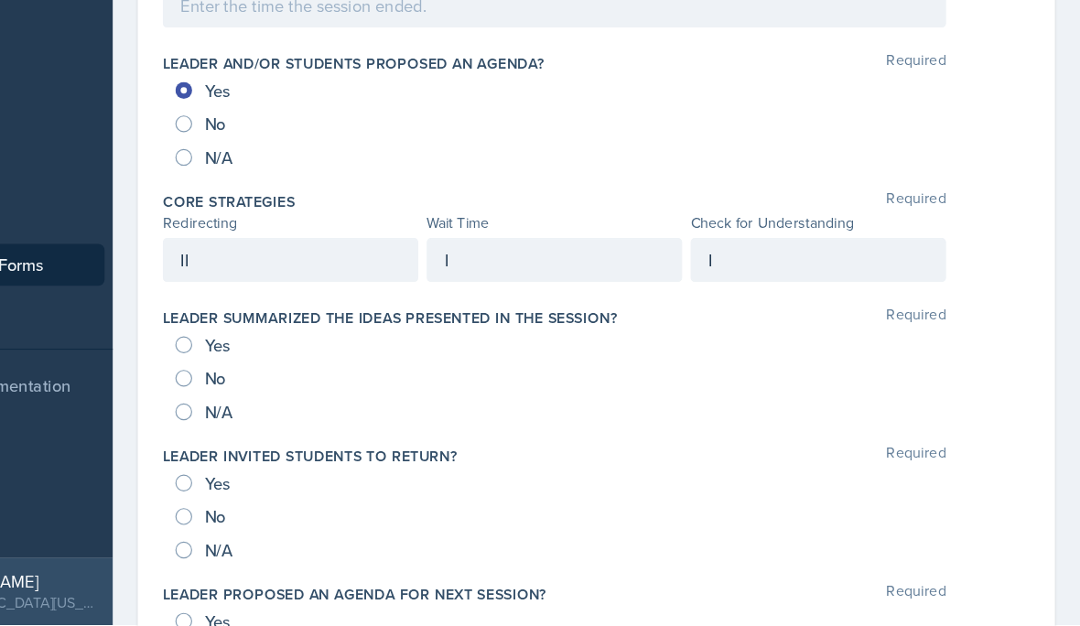
click at [289, 374] on input "Yes" at bounding box center [296, 381] width 15 height 15
radio input "true"
click at [289, 487] on div "Yes" at bounding box center [314, 501] width 51 height 29
click at [289, 494] on input "Yes" at bounding box center [296, 501] width 15 height 15
radio input "true"
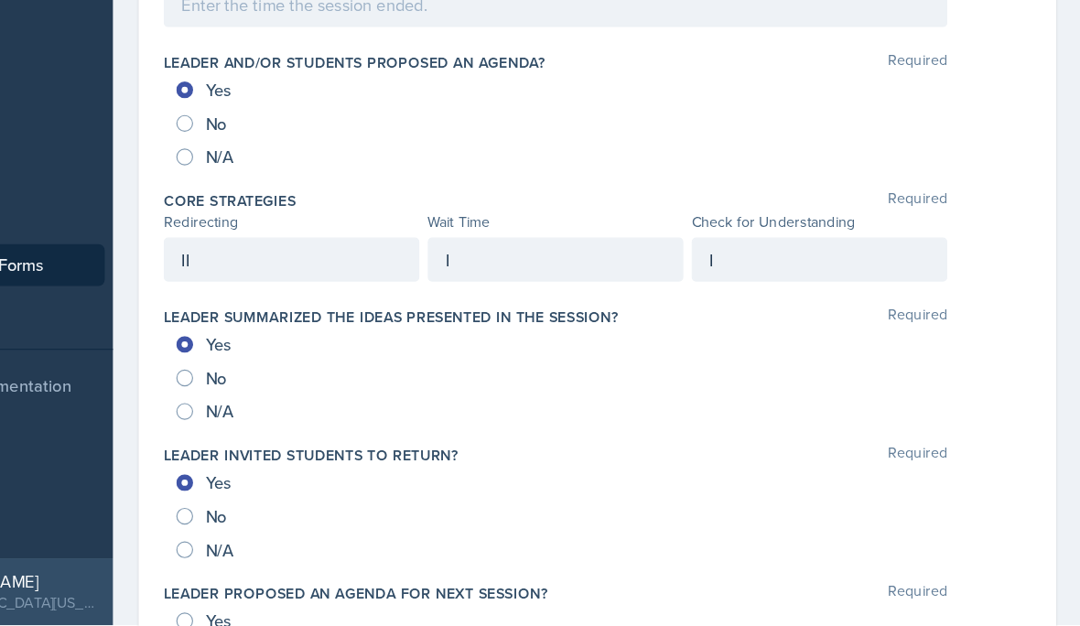
click at [289, 608] on div "Yes" at bounding box center [314, 622] width 51 height 29
click at [289, 615] on input "Yes" at bounding box center [296, 622] width 15 height 15
radio input "true"
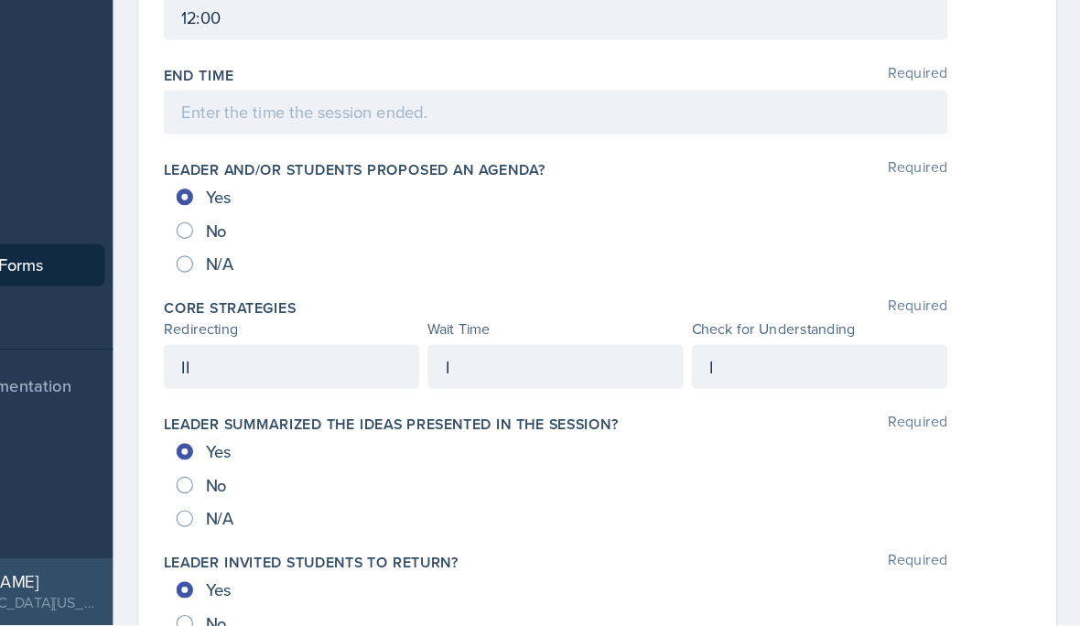
scroll to position [753, 0]
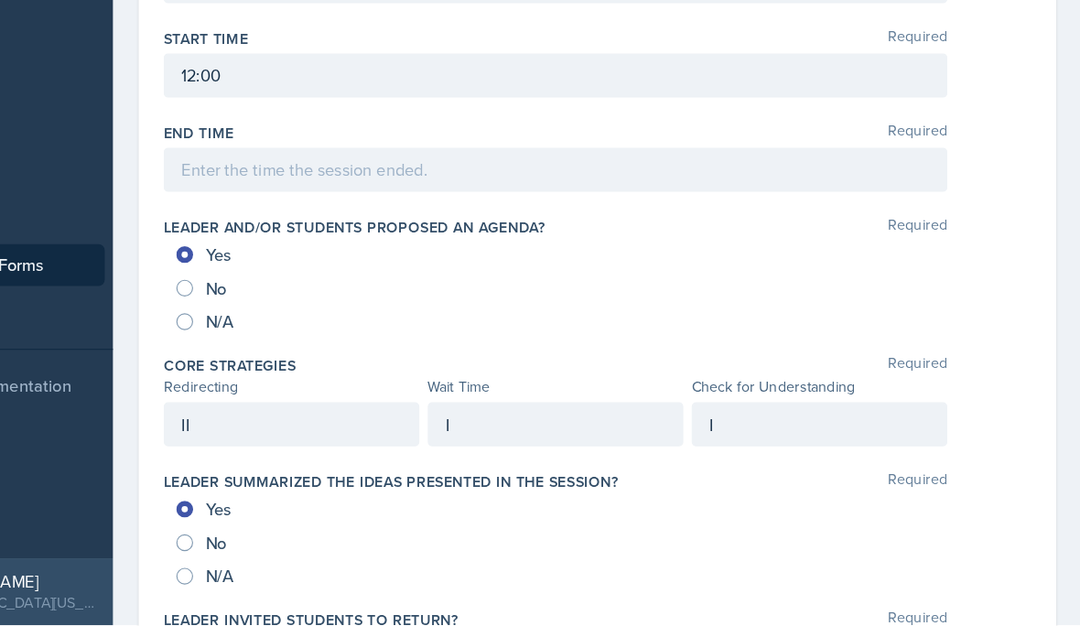
click at [740, 431] on div "I" at bounding box center [851, 450] width 223 height 38
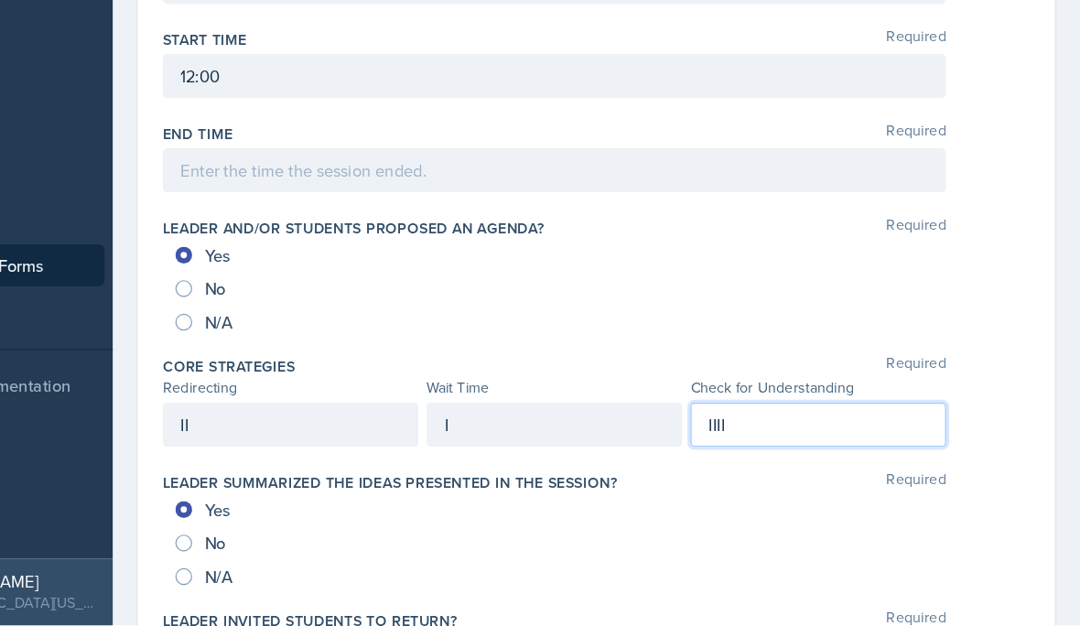
click at [509, 431] on div "I" at bounding box center [620, 450] width 223 height 38
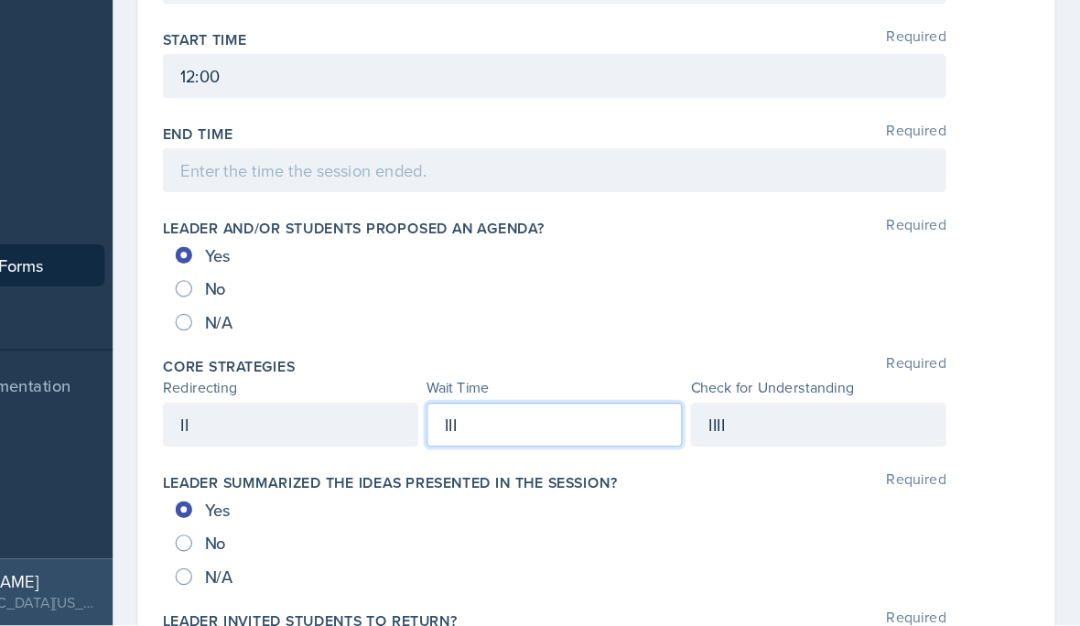
click at [278, 431] on div "II" at bounding box center [389, 450] width 223 height 38
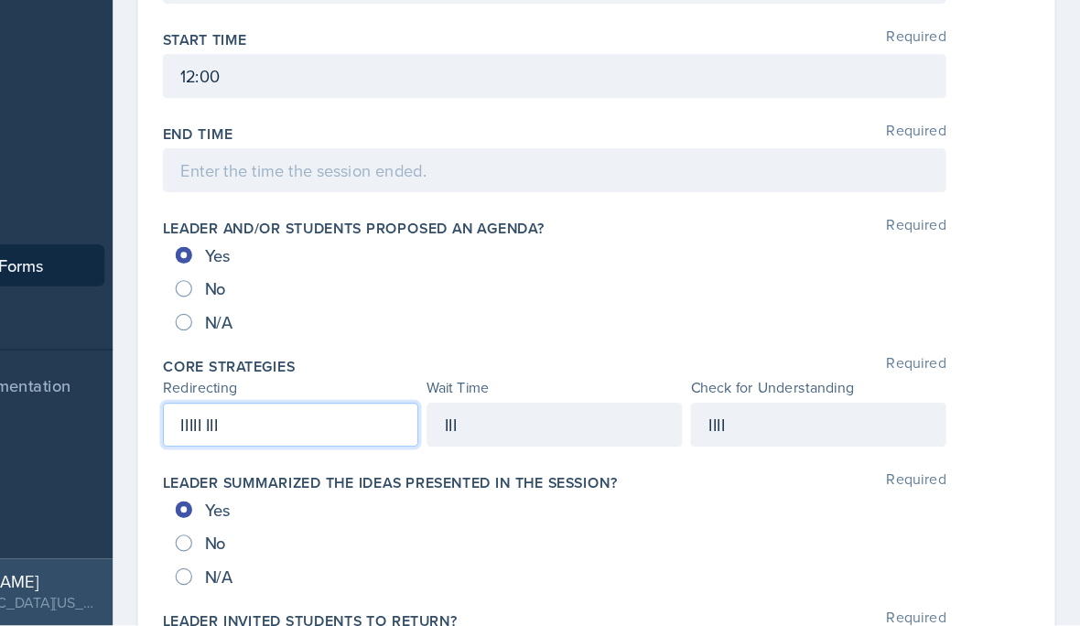
click at [509, 431] on div "III" at bounding box center [620, 450] width 223 height 38
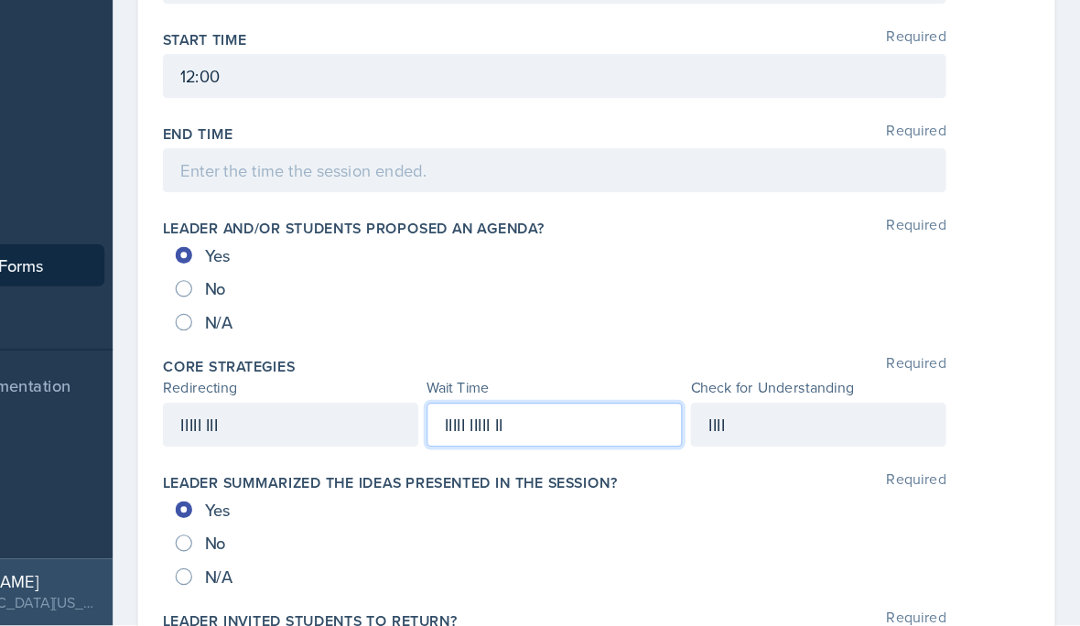
click at [740, 431] on div "IIII" at bounding box center [851, 450] width 223 height 38
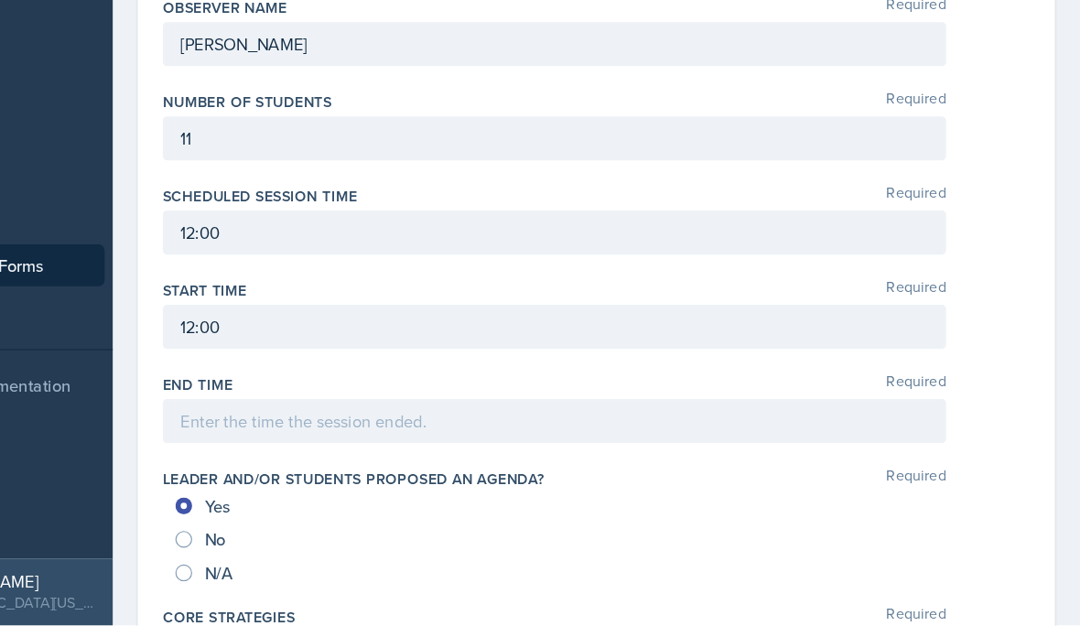
scroll to position [470, 0]
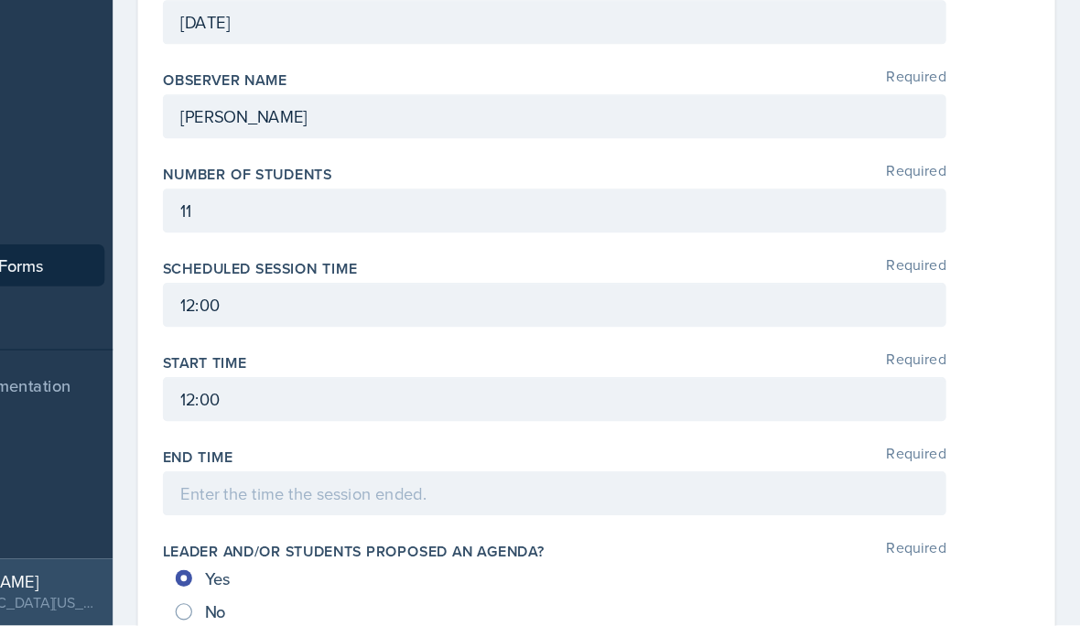
click at [500, 492] on div at bounding box center [620, 511] width 685 height 38
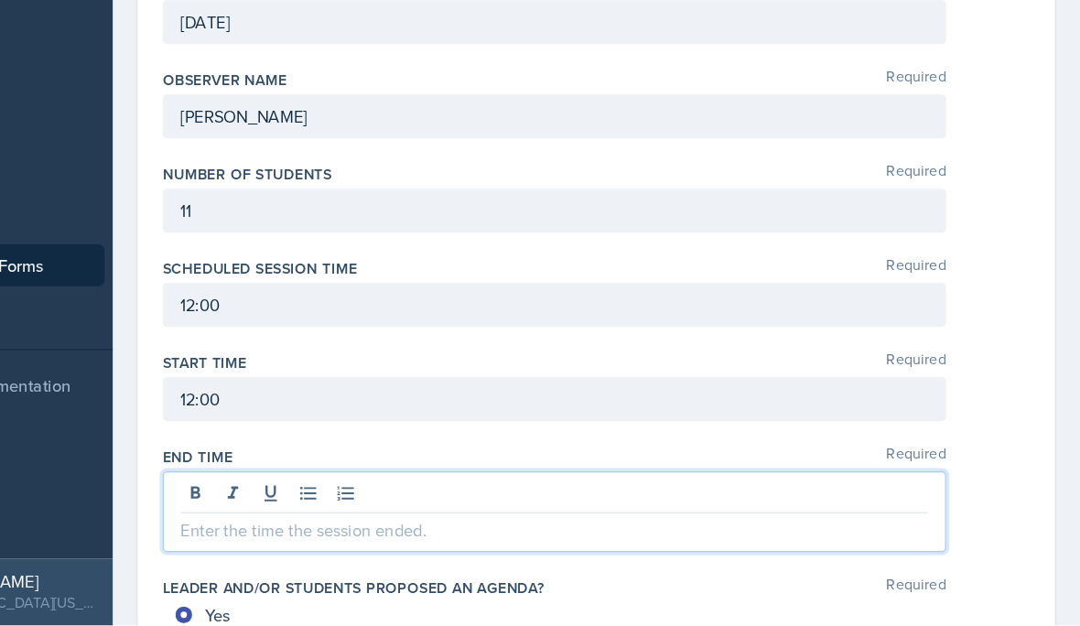
click at [526, 532] on p at bounding box center [621, 543] width 654 height 22
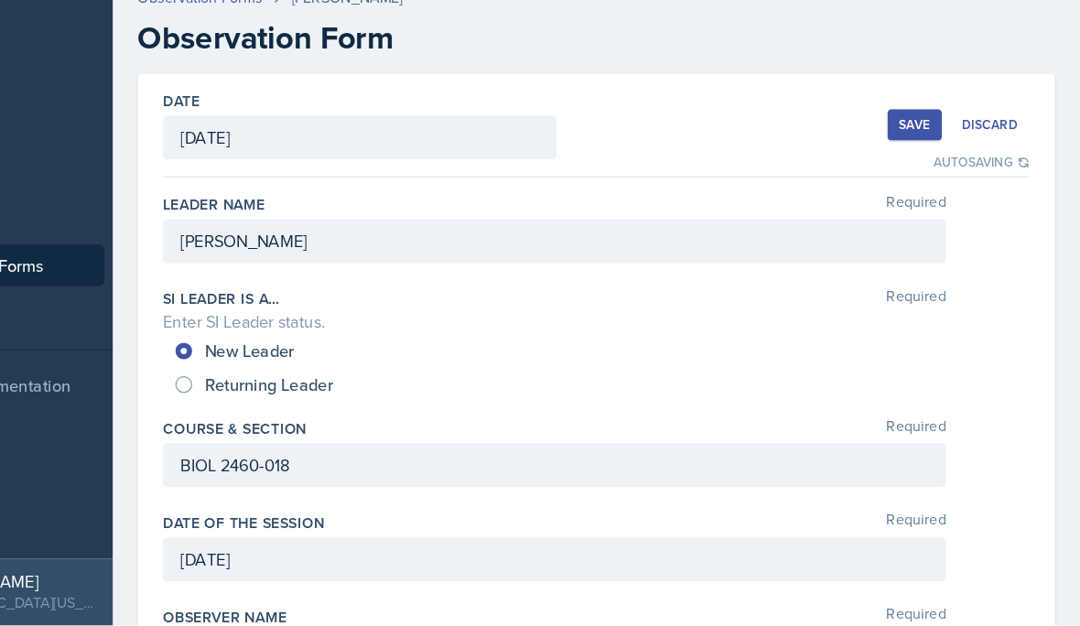
scroll to position [0, 0]
click at [922, 181] on div "Save" at bounding box center [935, 188] width 27 height 15
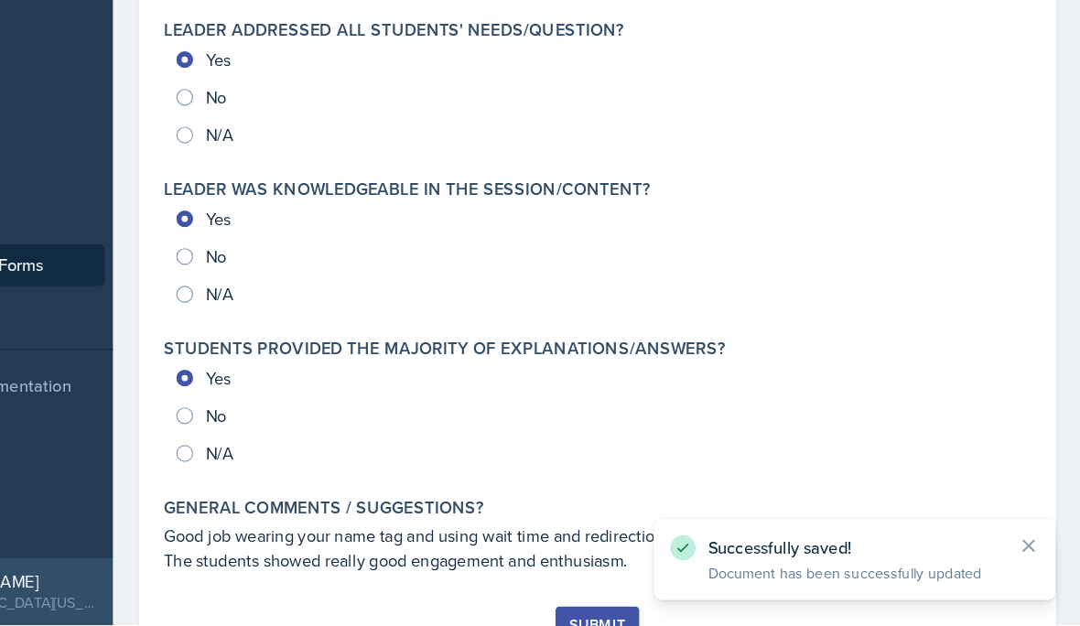
scroll to position [1972, 0]
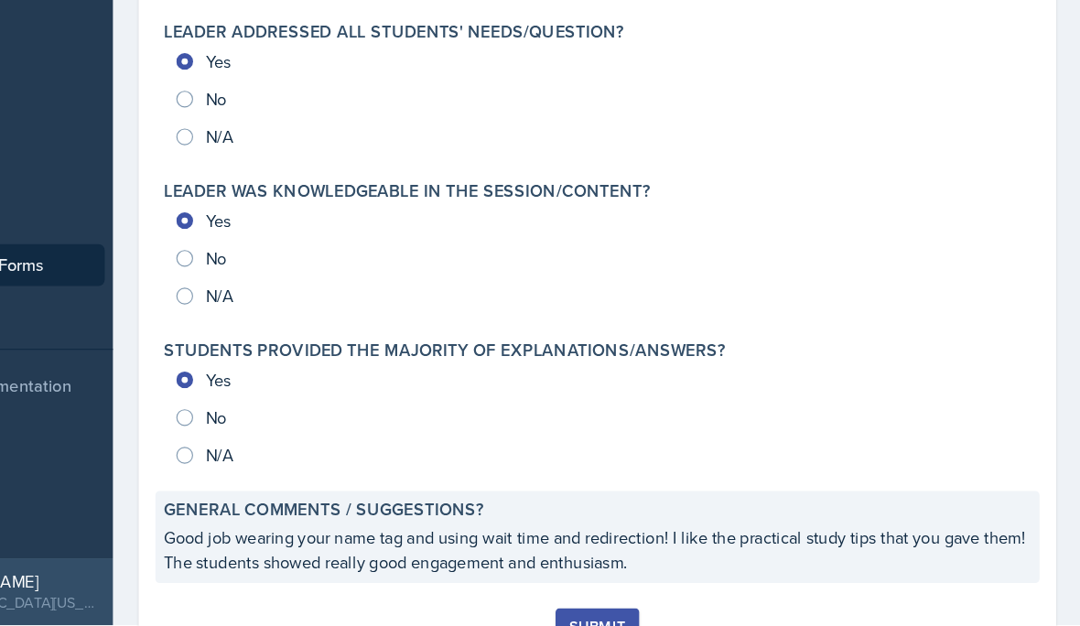
click at [568, 538] on p "Good job wearing your name tag and using wait time and redirection! I like the …" at bounding box center [657, 560] width 758 height 44
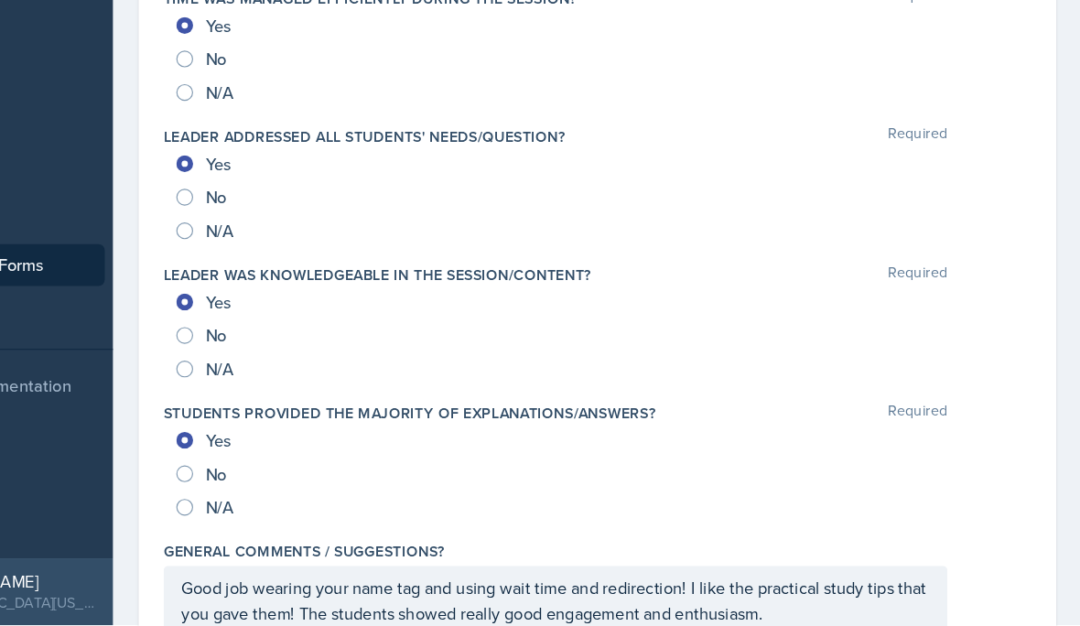
scroll to position [1900, 0]
click at [693, 583] on p "Good job wearing your name tag and using wait time and redirection! I like the …" at bounding box center [621, 605] width 654 height 44
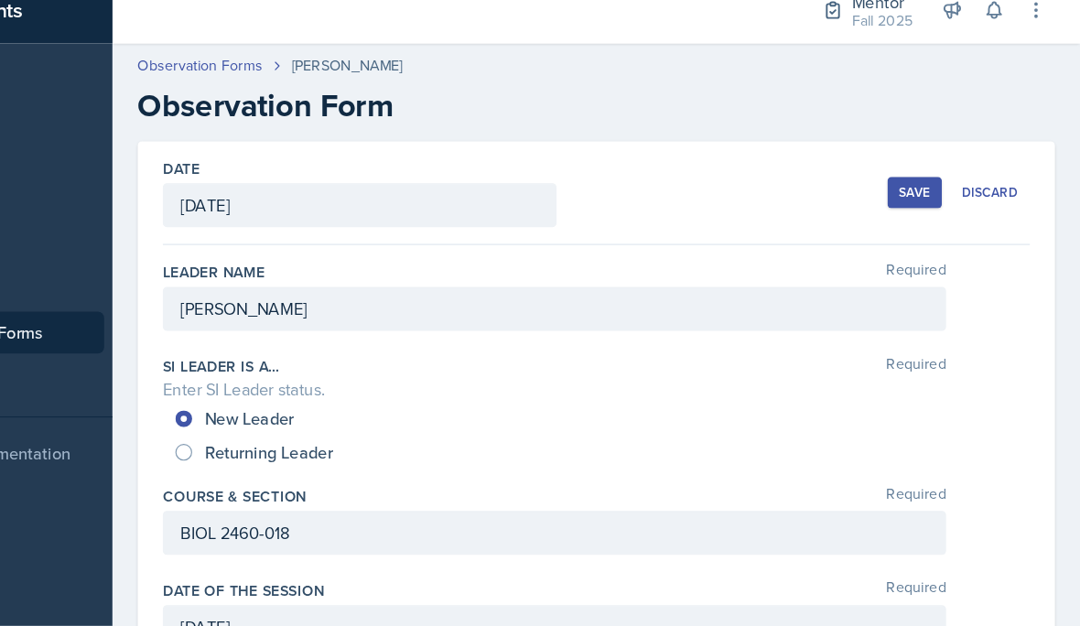
scroll to position [0, 0]
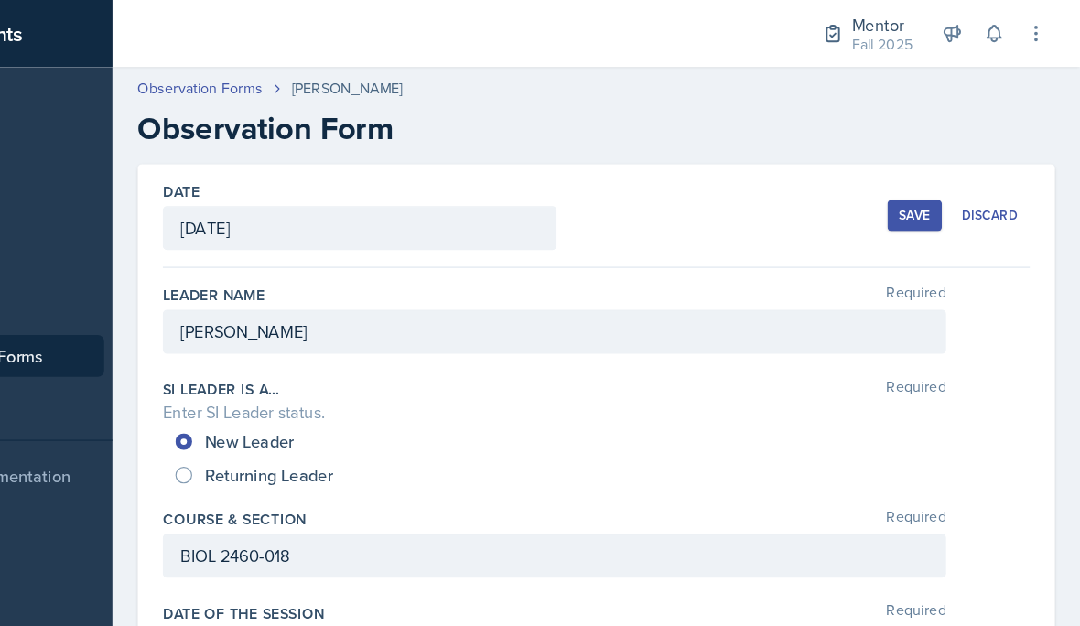
click at [922, 186] on div "Save" at bounding box center [935, 188] width 27 height 15
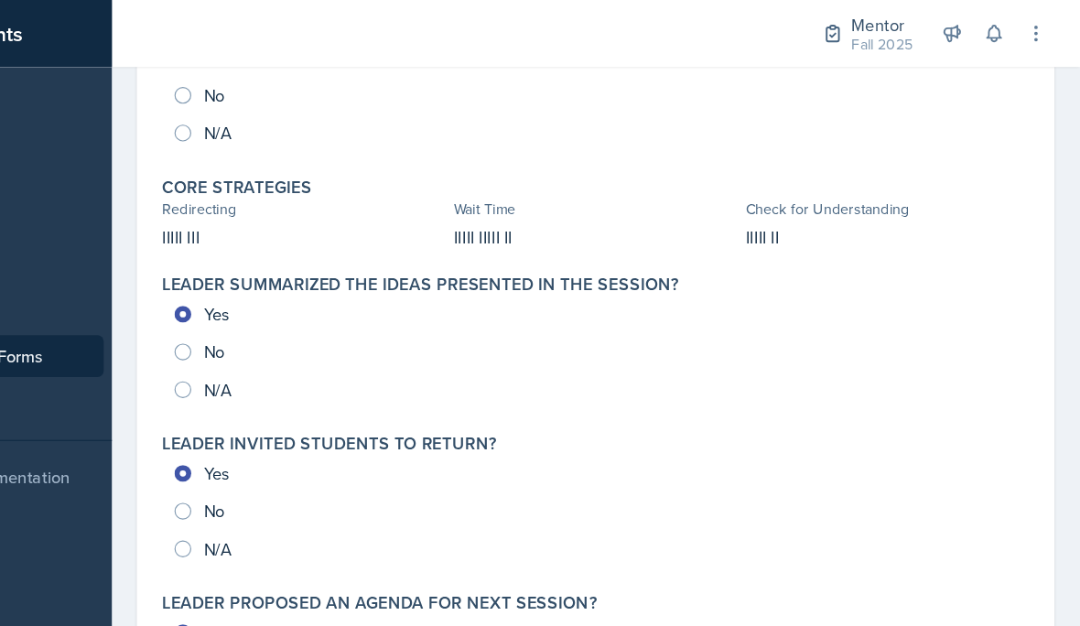
scroll to position [858, 0]
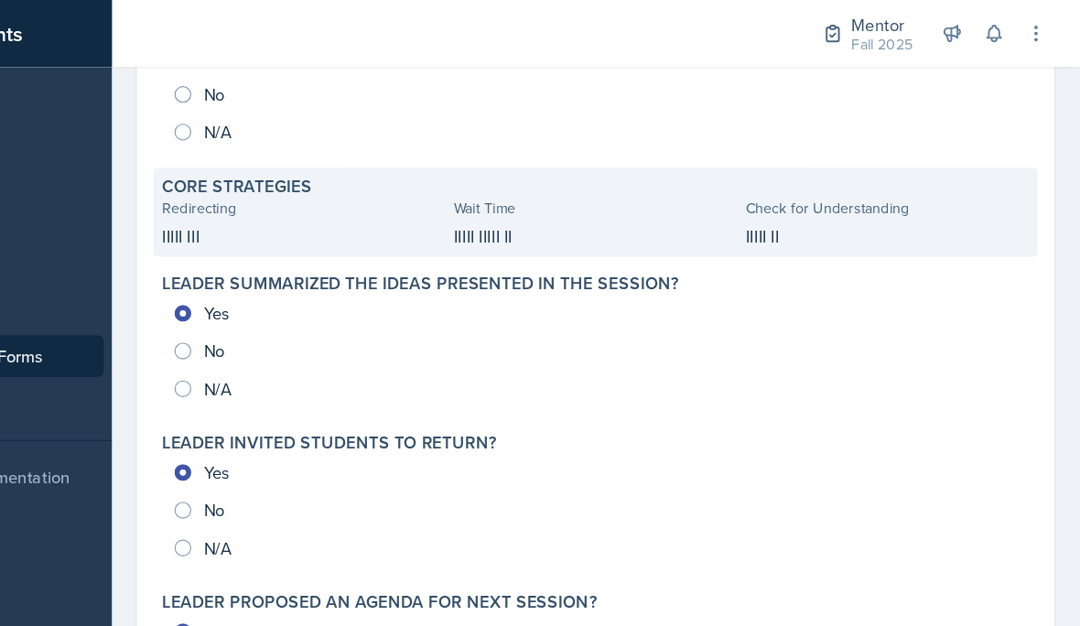
click at [534, 209] on p "IIIII IIIII II" at bounding box center [658, 206] width 248 height 22
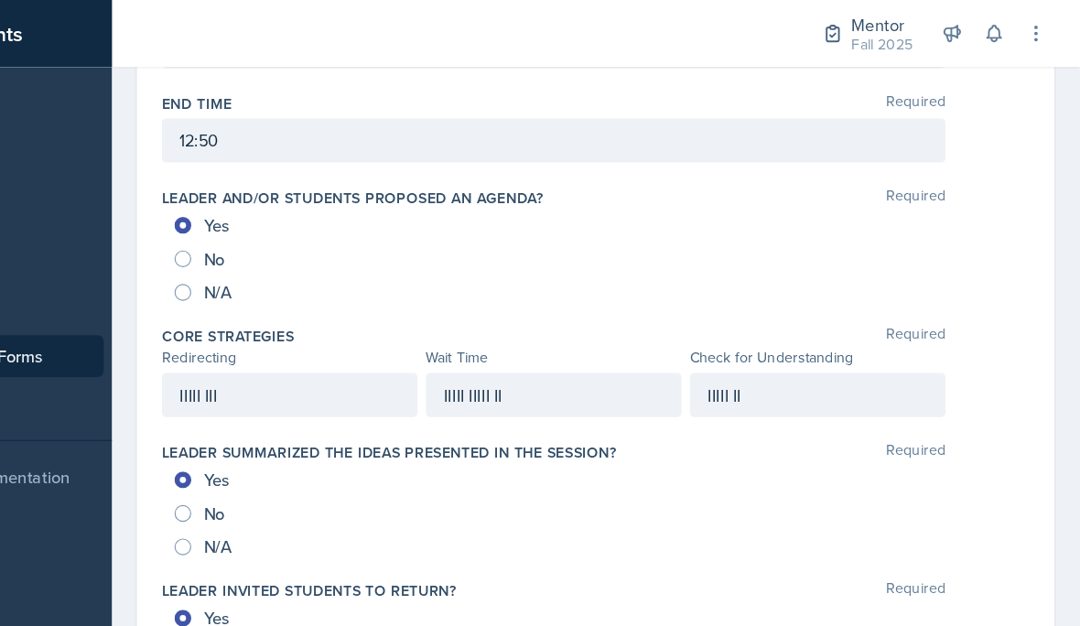
click at [282, 350] on div "IIIII III" at bounding box center [389, 345] width 223 height 38
click at [509, 341] on div "IIIII IIIII II" at bounding box center [620, 345] width 223 height 38
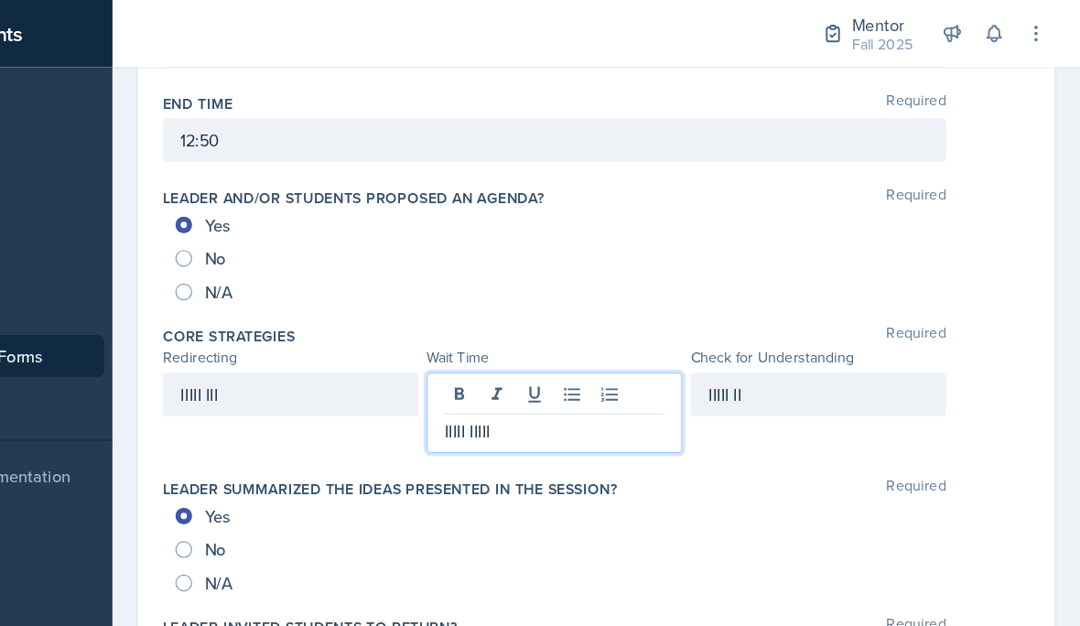
click at [740, 338] on div "IIIII II" at bounding box center [851, 345] width 223 height 38
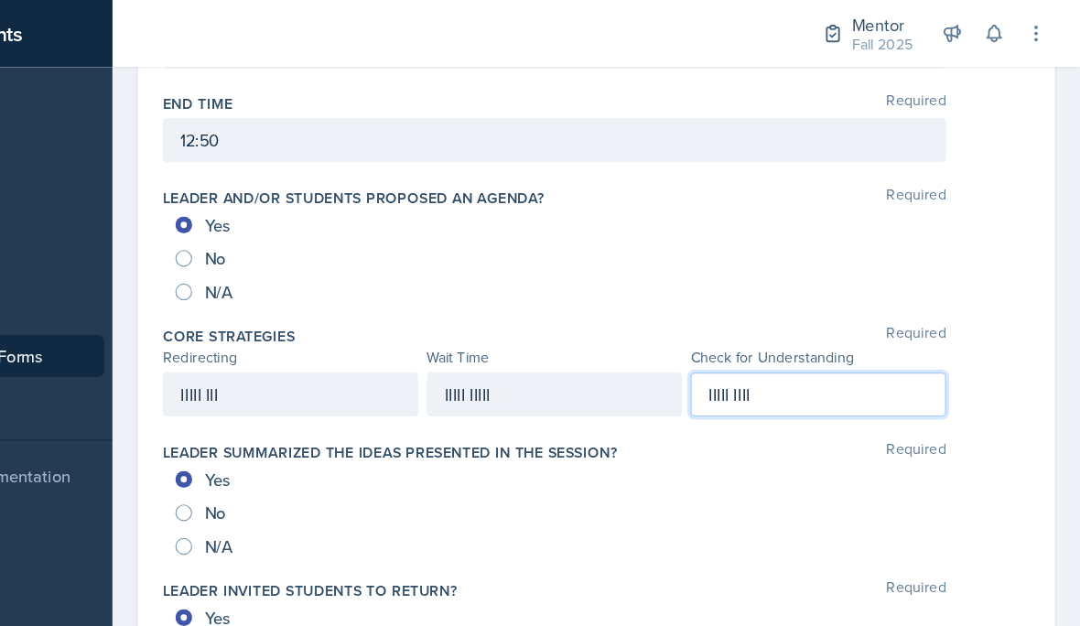
click at [539, 269] on div "N/A" at bounding box center [657, 255] width 736 height 29
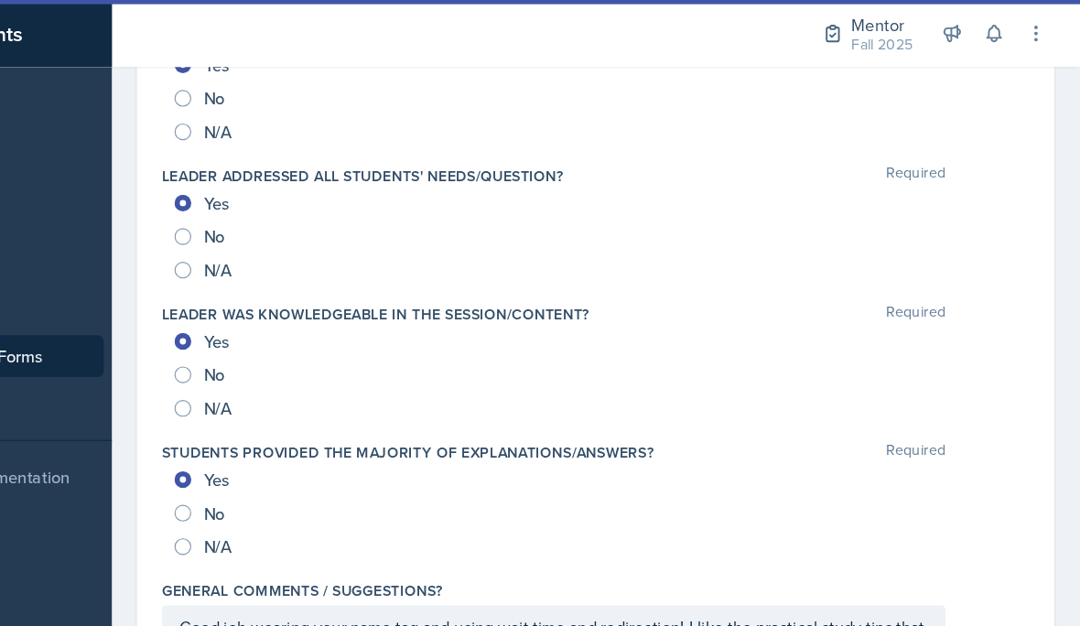
scroll to position [1944, 0]
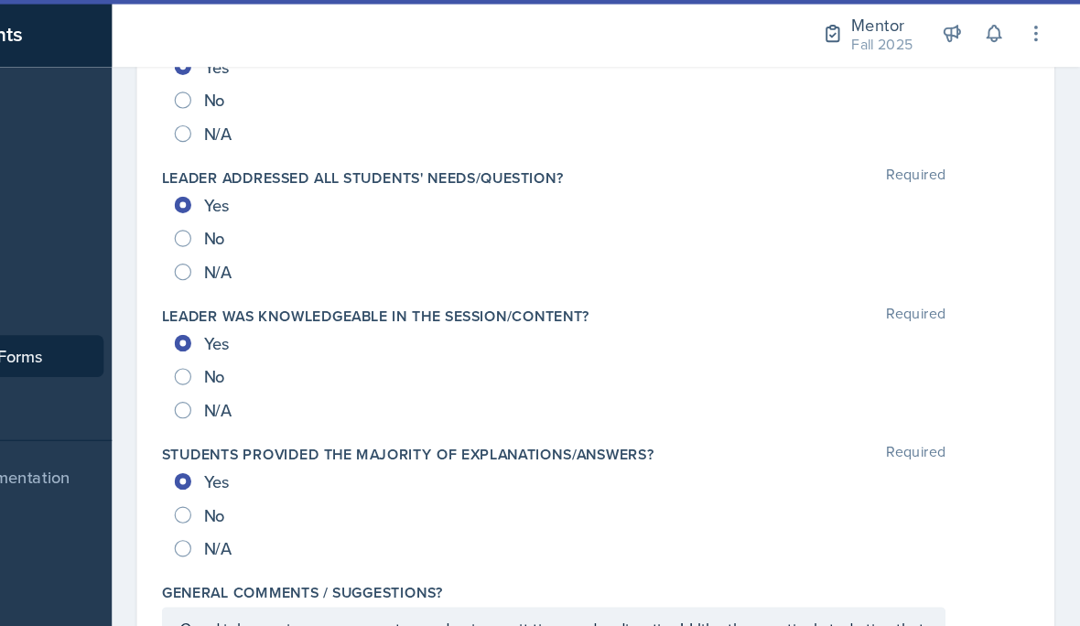
click at [668, 359] on div "N/A" at bounding box center [657, 358] width 736 height 29
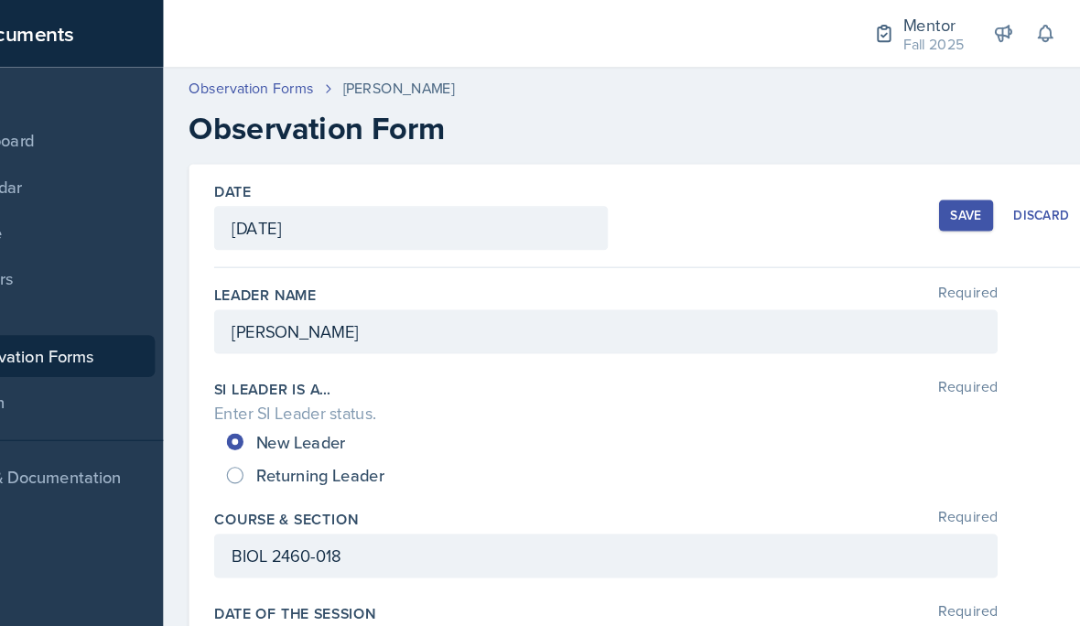
scroll to position [0, 0]
click at [922, 189] on div "Save" at bounding box center [935, 188] width 27 height 15
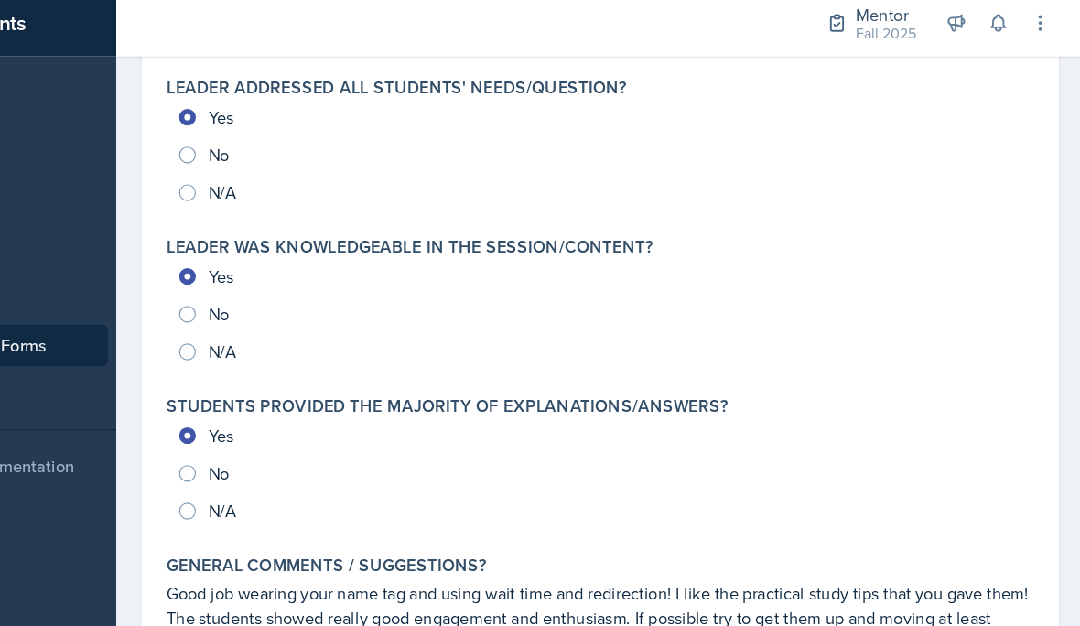
scroll to position [82, 0]
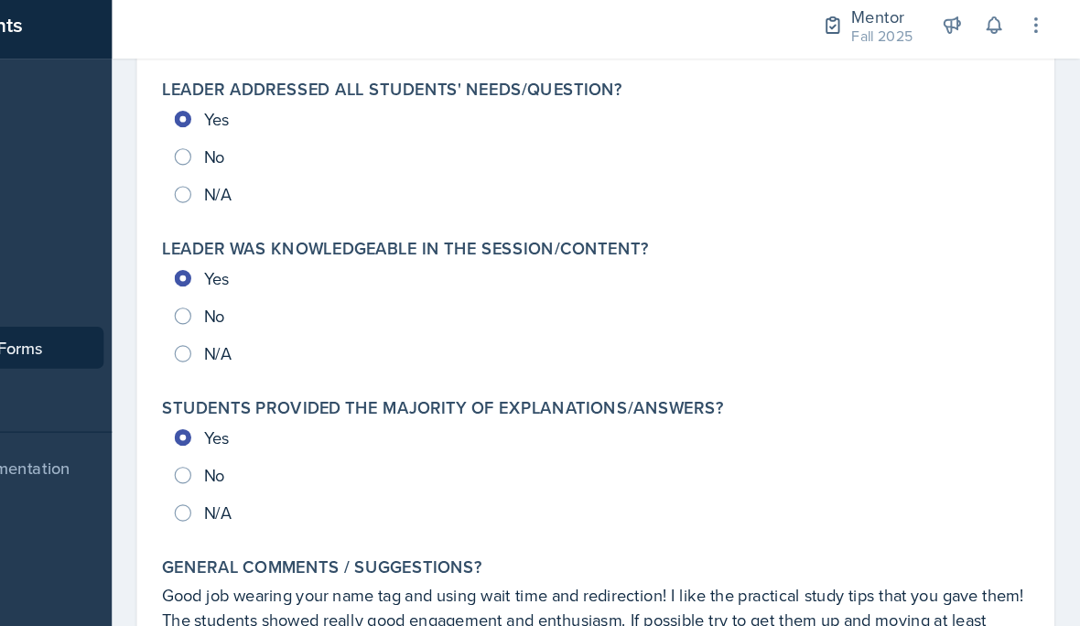
click at [633, 620] on div "Submit" at bounding box center [657, 627] width 49 height 15
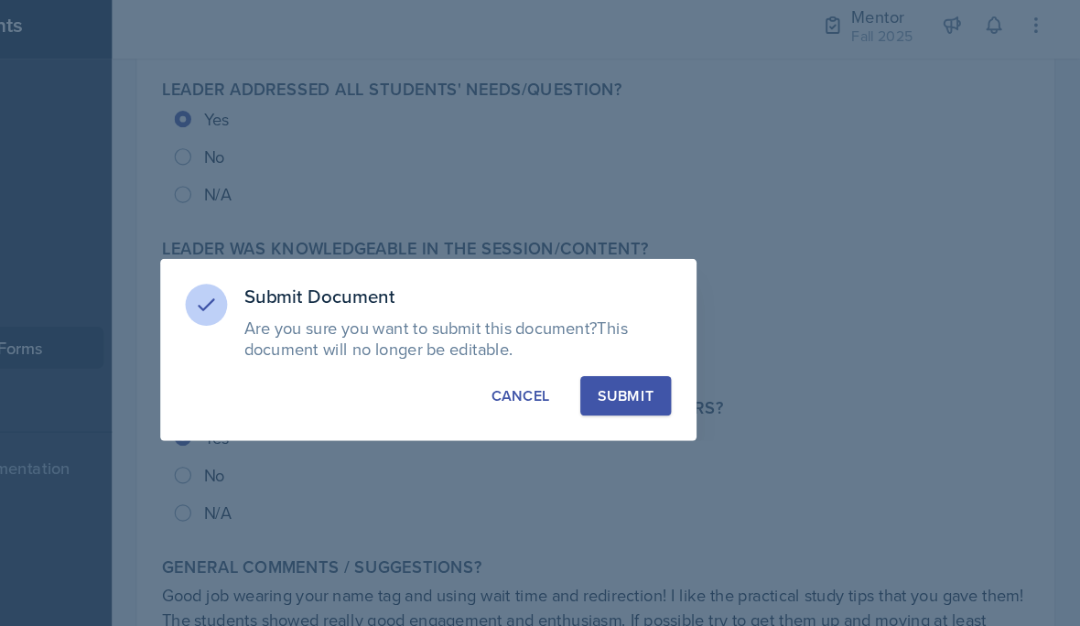
click at [659, 349] on div "Submit" at bounding box center [683, 353] width 49 height 18
radio input "true"
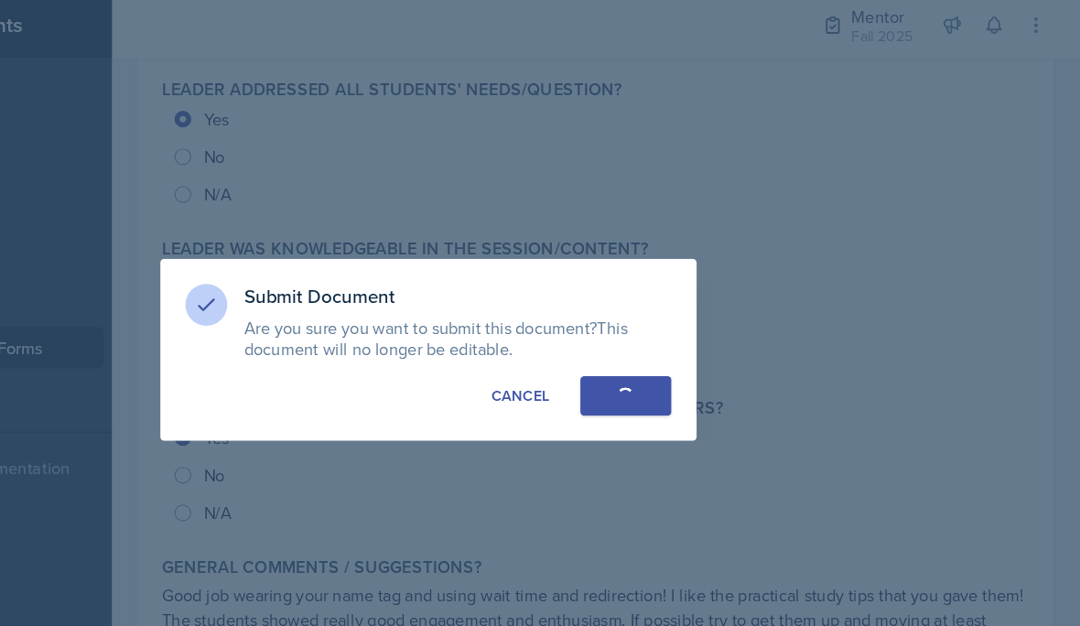
radio input "true"
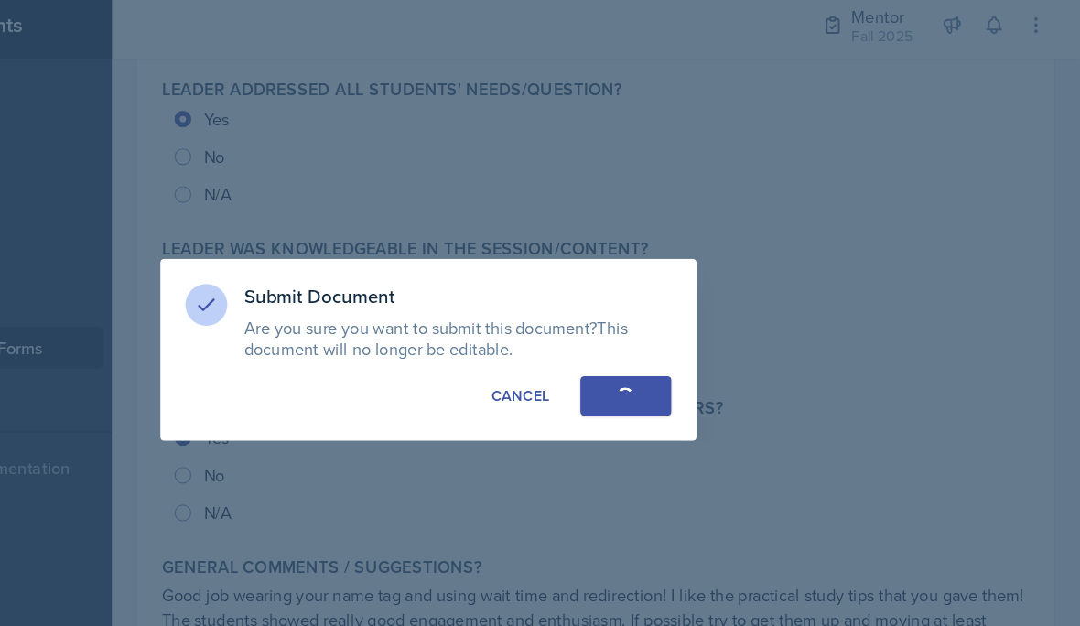
radio input "true"
